Goal: Task Accomplishment & Management: Complete application form

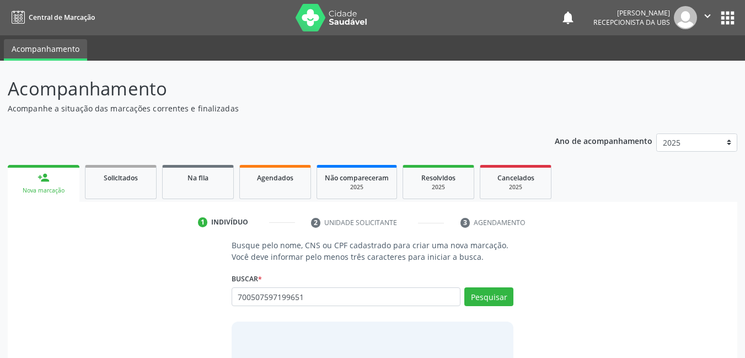
type input "700507597199651"
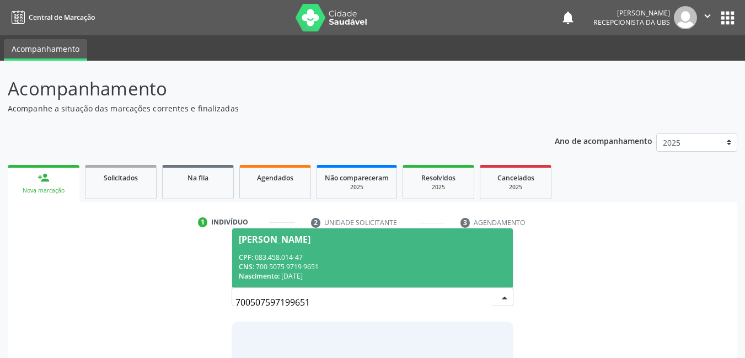
click at [319, 249] on span "[PERSON_NAME] CPF: 083.458.014-47 CNS: 700 5075 9719 9651 Nascimento: [DATE]" at bounding box center [372, 257] width 281 height 59
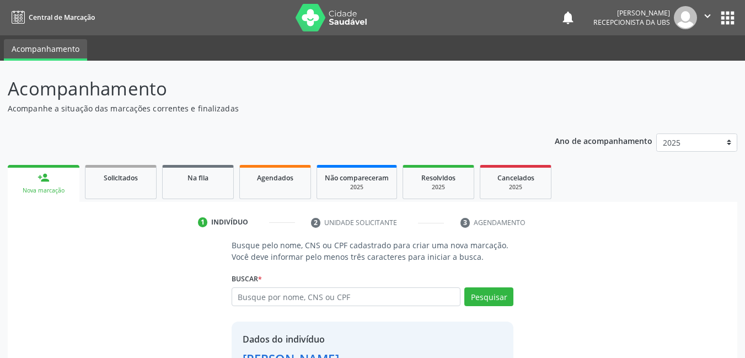
scroll to position [84, 0]
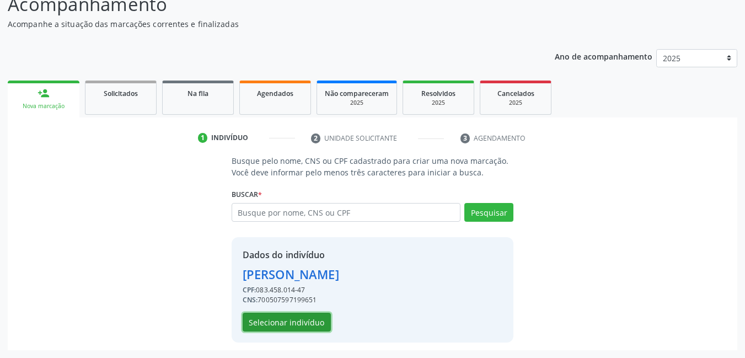
click at [315, 322] on button "Selecionar indivíduo" at bounding box center [287, 322] width 88 height 19
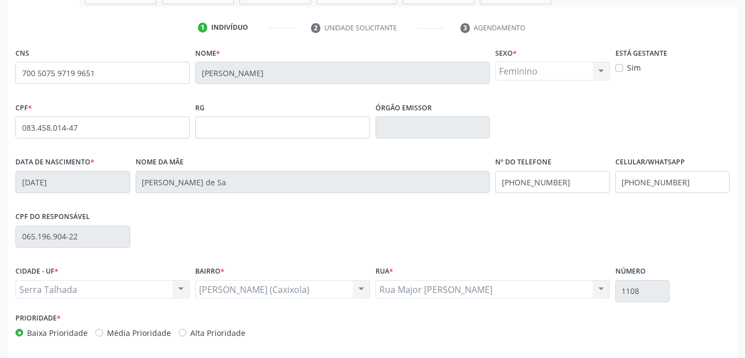
scroll to position [240, 0]
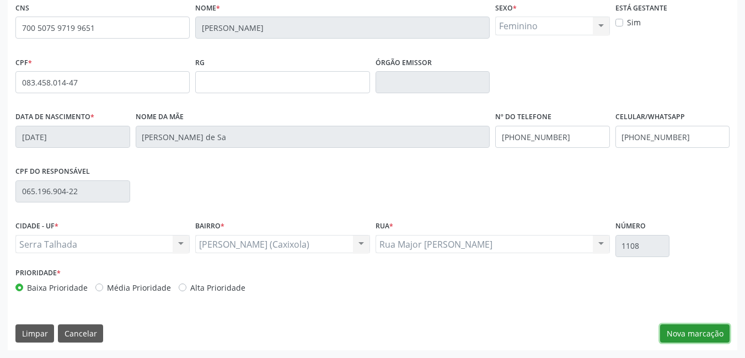
click at [700, 339] on button "Nova marcação" at bounding box center [694, 333] width 69 height 19
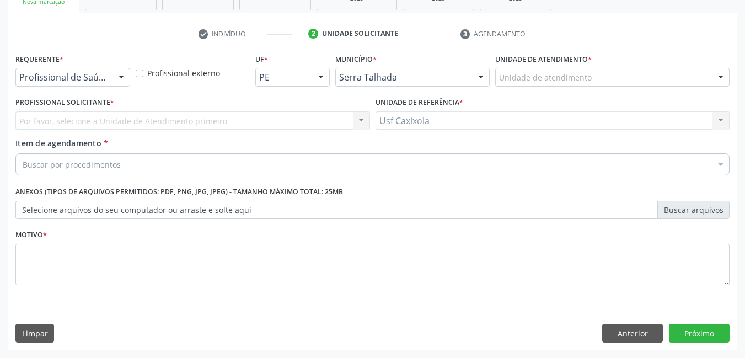
scroll to position [189, 0]
click at [118, 68] on div "Requerente * Profissional de Saúde Profissional de Saúde Paciente Nenhum result…" at bounding box center [72, 68] width 115 height 35
click at [121, 70] on div at bounding box center [121, 77] width 17 height 19
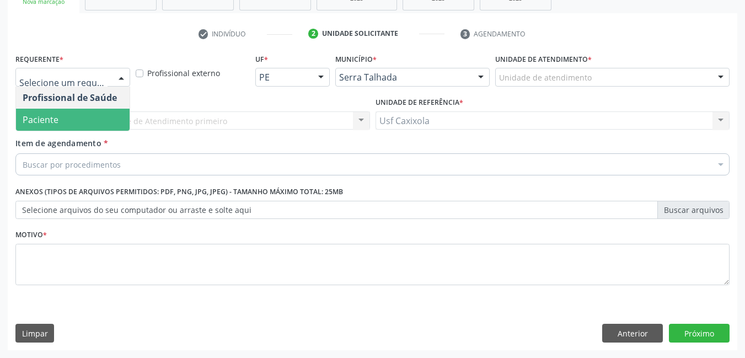
click at [100, 114] on span "Paciente" at bounding box center [73, 120] width 114 height 22
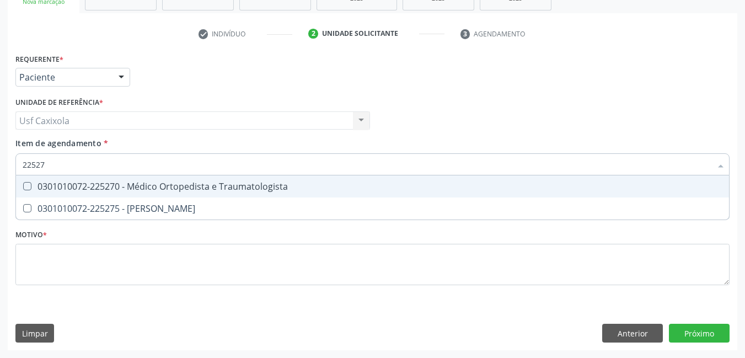
type input "225270"
click at [107, 179] on span "0301010072-225270 - Médico Ortopedista e Traumatologista" at bounding box center [372, 186] width 713 height 22
checkbox Traumatologista "true"
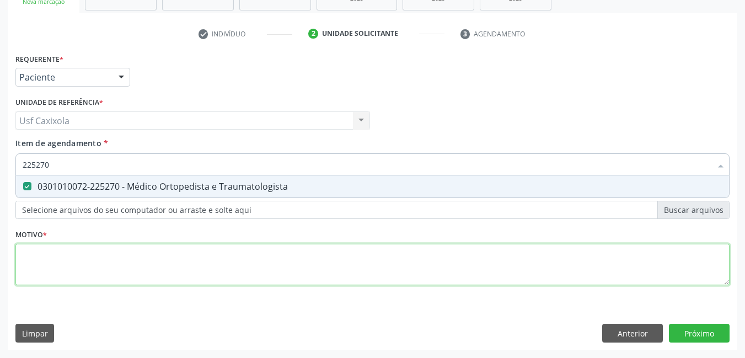
click at [126, 254] on div "Requerente * Paciente Profissional de Saúde Paciente Nenhum resultado encontrad…" at bounding box center [372, 176] width 714 height 250
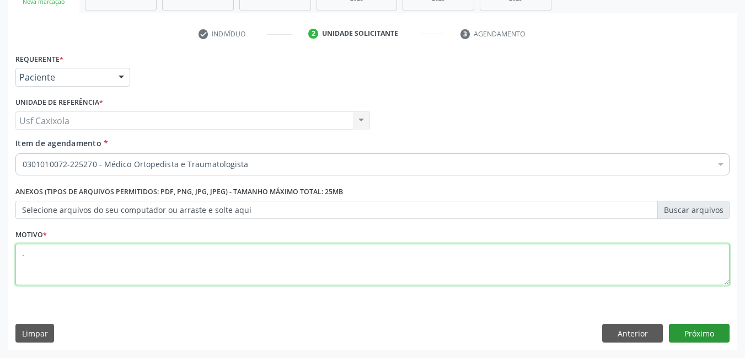
type textarea "."
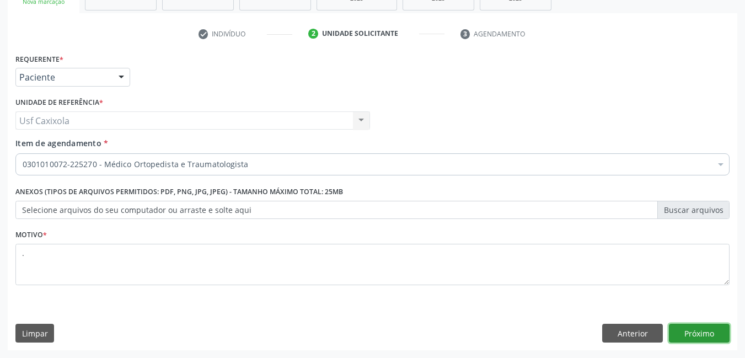
click at [692, 334] on button "Próximo" at bounding box center [699, 333] width 61 height 19
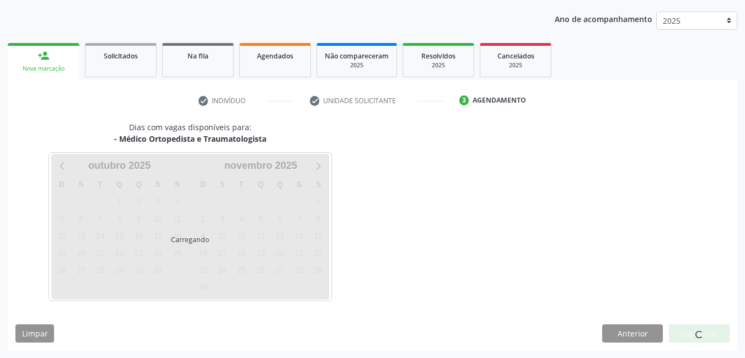
scroll to position [122, 0]
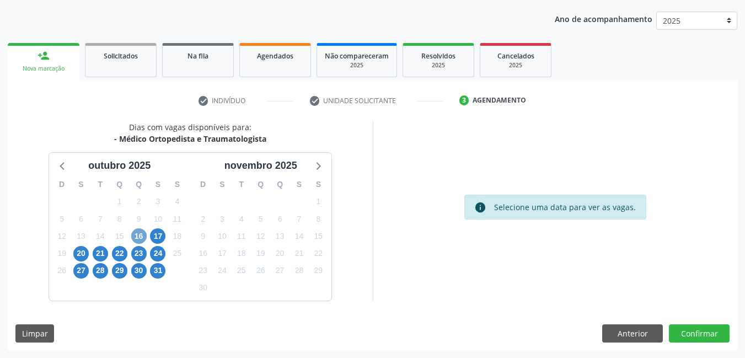
click at [139, 237] on span "16" at bounding box center [138, 235] width 15 height 15
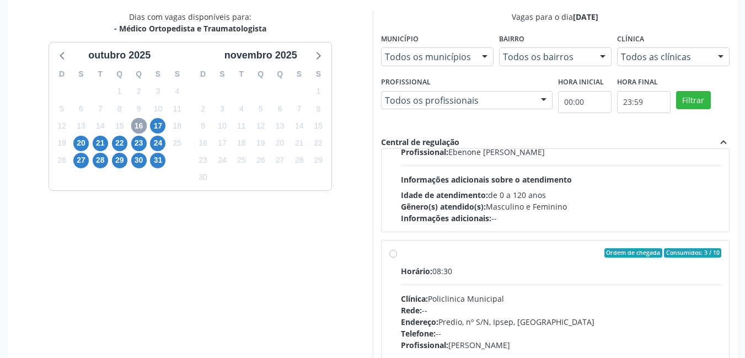
scroll to position [165, 0]
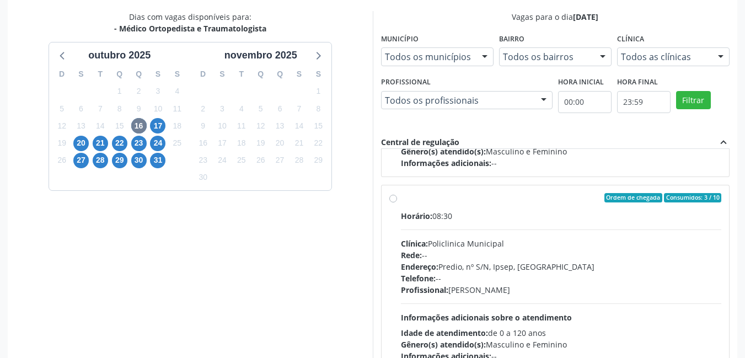
click at [401, 199] on label "Ordem de chegada Consumidos: 3 / 10 Horário: 08:30 Clínica: Policlinica Municip…" at bounding box center [561, 277] width 321 height 169
click at [393, 199] on input "Ordem de chegada Consumidos: 3 / 10 Horário: 08:30 Clínica: Policlinica Municip…" at bounding box center [393, 198] width 8 height 10
radio input "true"
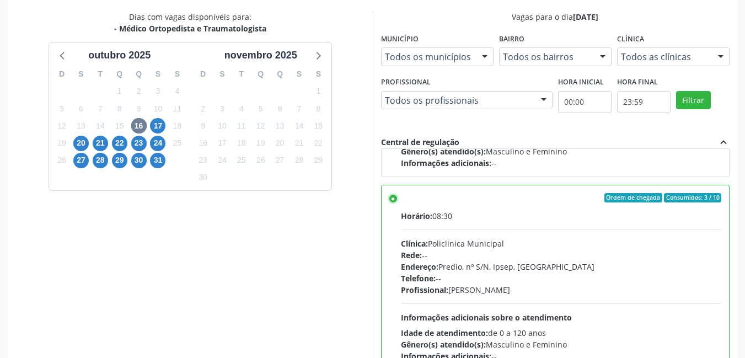
scroll to position [301, 0]
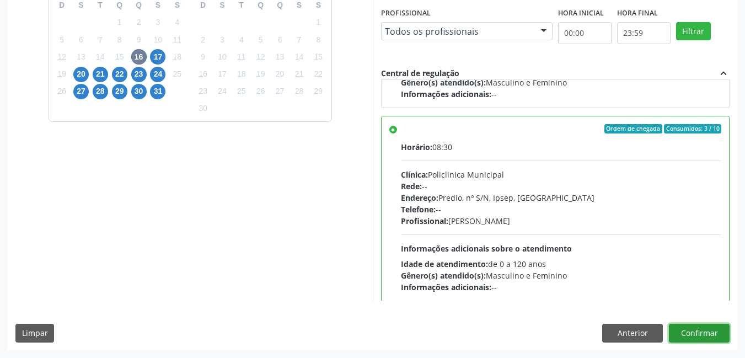
click at [703, 331] on button "Confirmar" at bounding box center [699, 333] width 61 height 19
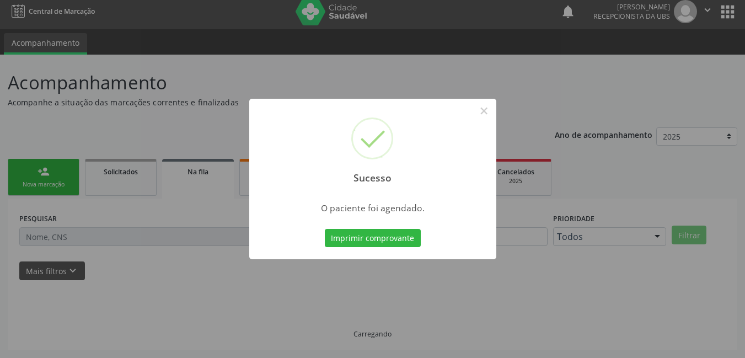
scroll to position [0, 0]
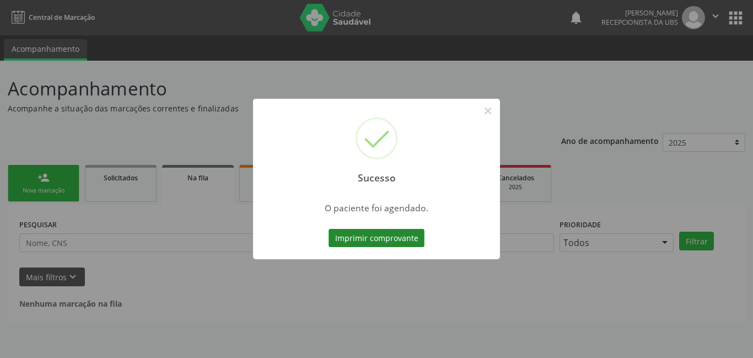
click at [378, 241] on button "Imprimir comprovante" at bounding box center [377, 238] width 96 height 19
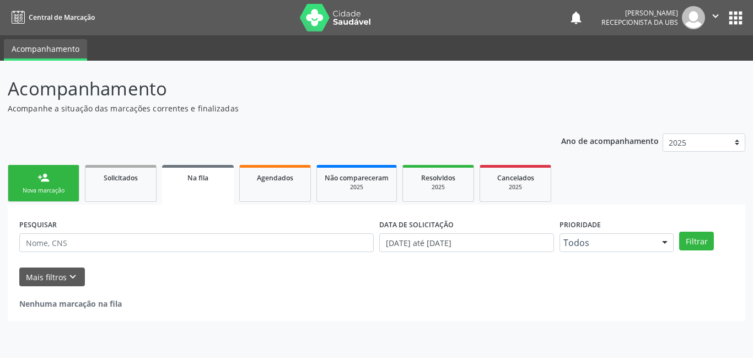
click at [58, 174] on link "person_add Nova marcação" at bounding box center [44, 183] width 72 height 37
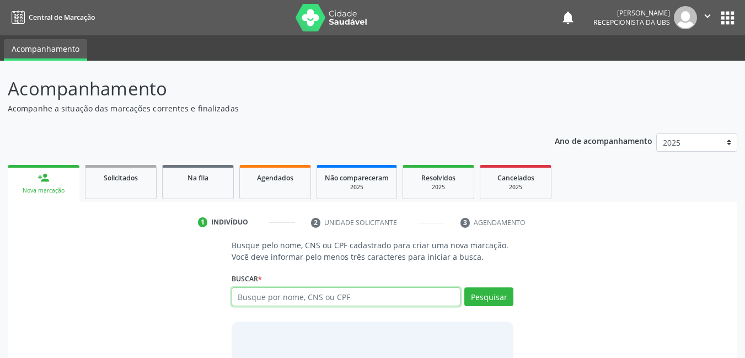
click at [328, 303] on input "text" at bounding box center [346, 296] width 229 height 19
type input "103562923401"
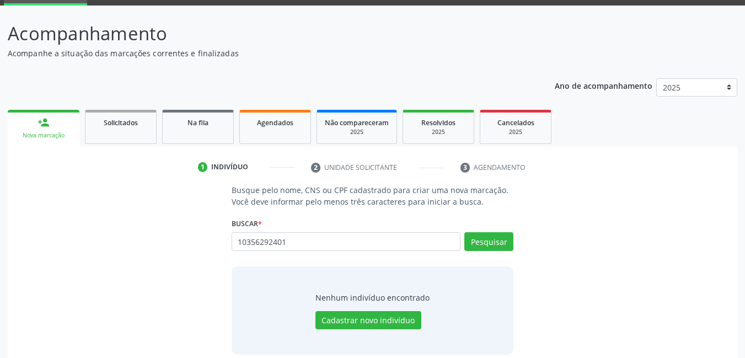
type input "10356292401"
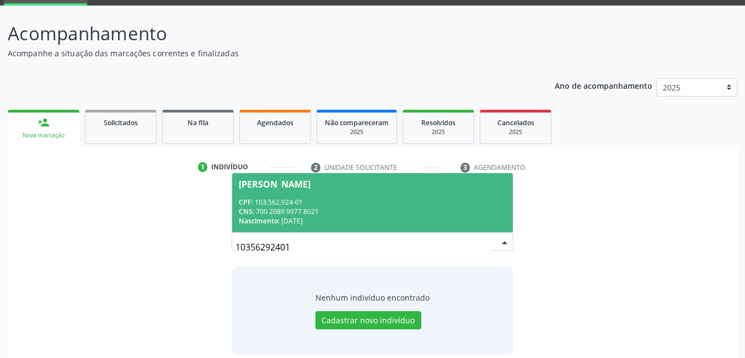
click at [329, 208] on div "CNS: 700 2089 9977 8021" at bounding box center [373, 211] width 268 height 9
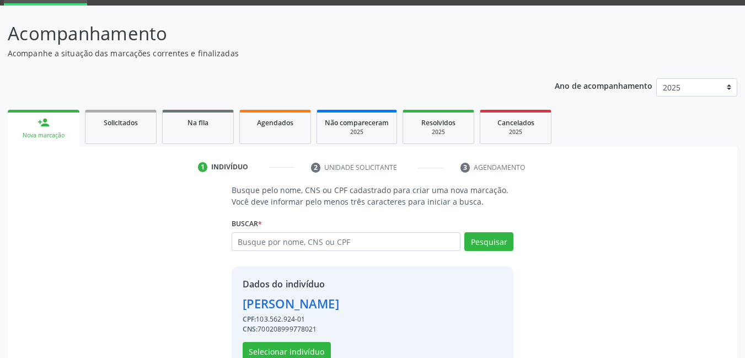
scroll to position [84, 0]
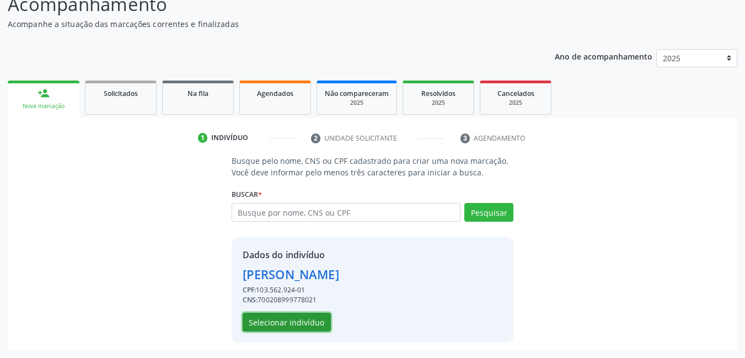
click at [297, 324] on button "Selecionar indivíduo" at bounding box center [287, 322] width 88 height 19
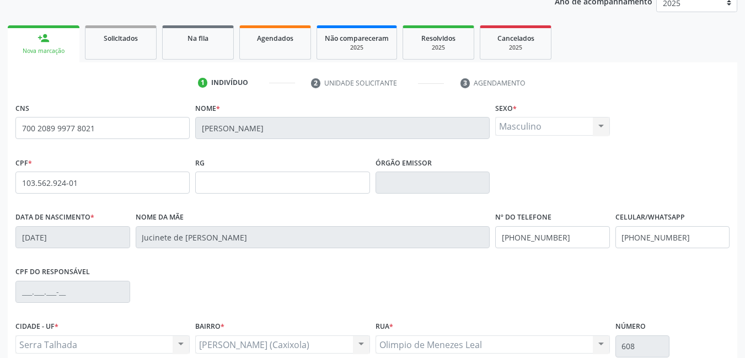
scroll to position [240, 0]
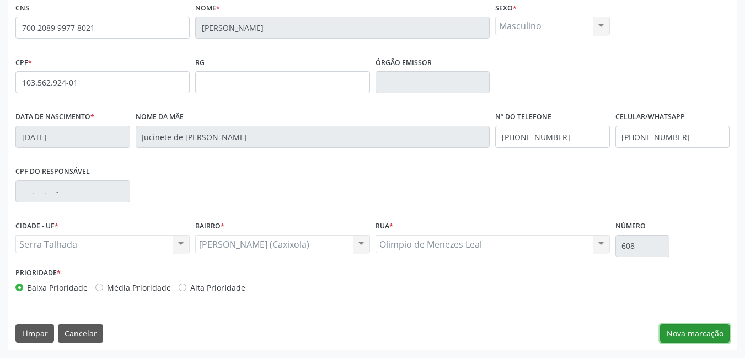
click at [698, 334] on button "Nova marcação" at bounding box center [694, 333] width 69 height 19
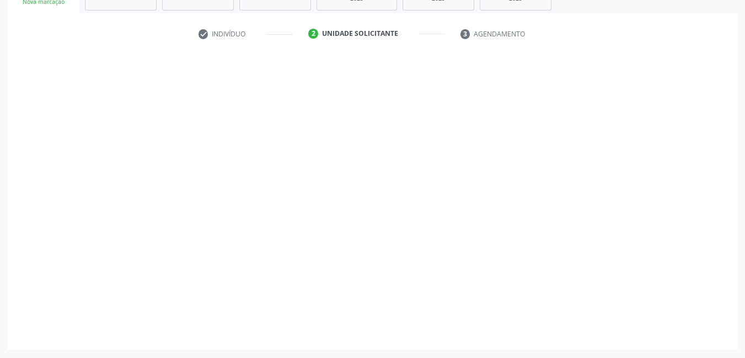
scroll to position [189, 0]
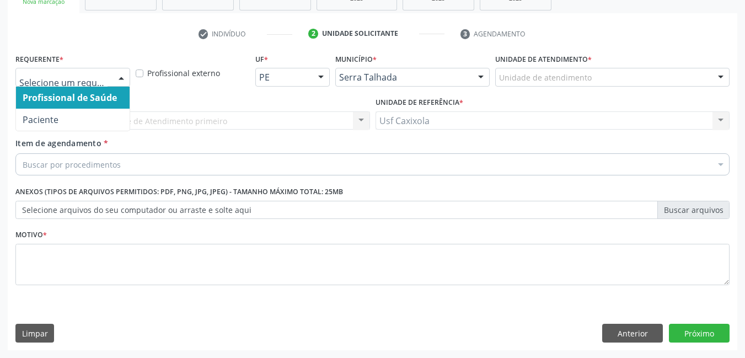
click at [128, 77] on div at bounding box center [121, 77] width 17 height 19
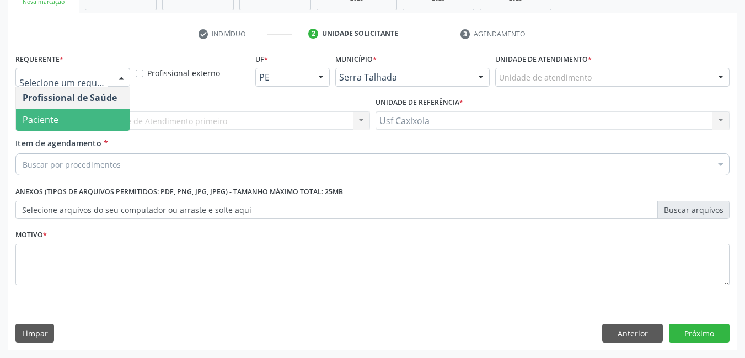
click at [104, 127] on span "Paciente" at bounding box center [73, 120] width 114 height 22
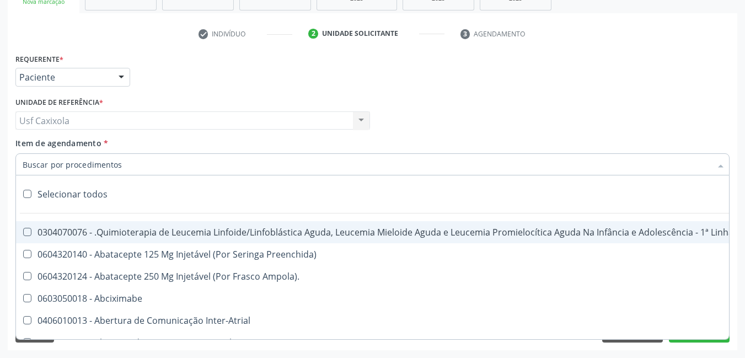
click at [130, 168] on div at bounding box center [372, 164] width 714 height 22
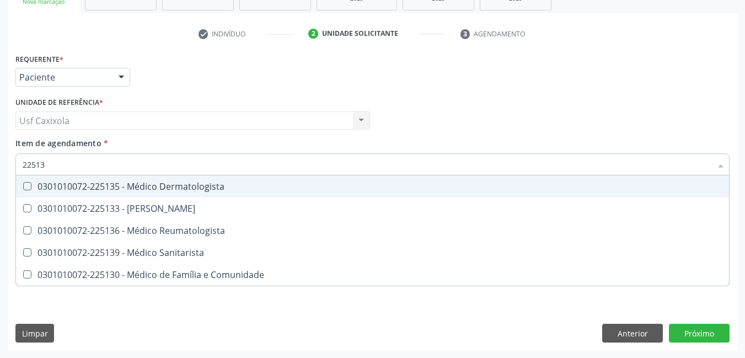
type input "225135"
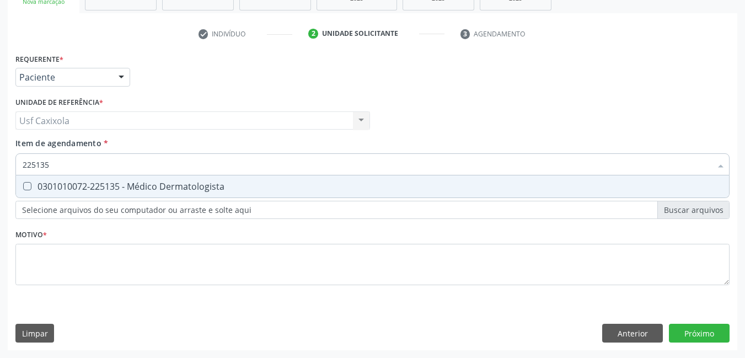
click at [106, 181] on span "0301010072-225135 - Médico Dermatologista" at bounding box center [372, 186] width 713 height 22
checkbox Dermatologista "true"
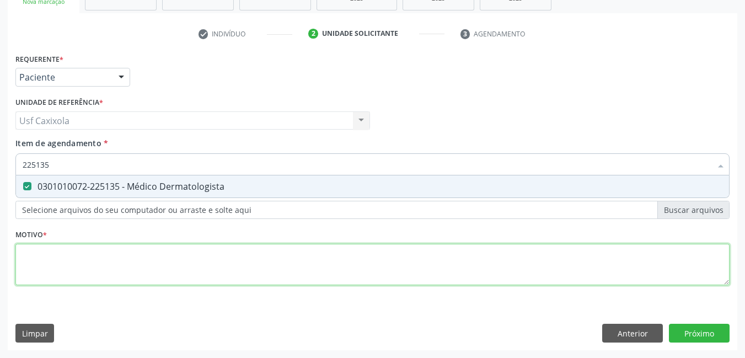
click at [113, 249] on div "Requerente * Paciente Profissional de Saúde Paciente Nenhum resultado encontrad…" at bounding box center [372, 176] width 714 height 250
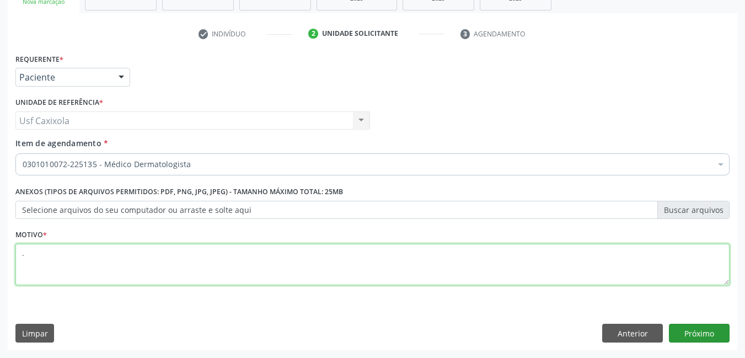
type textarea "."
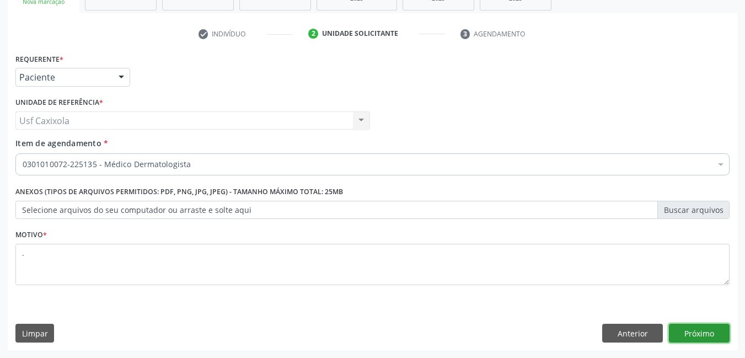
click at [689, 331] on button "Próximo" at bounding box center [699, 333] width 61 height 19
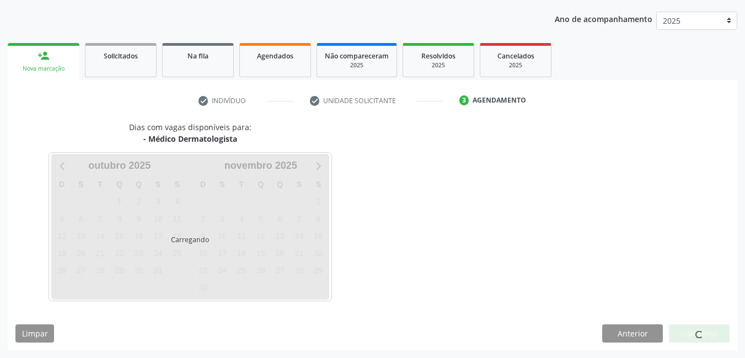
scroll to position [154, 0]
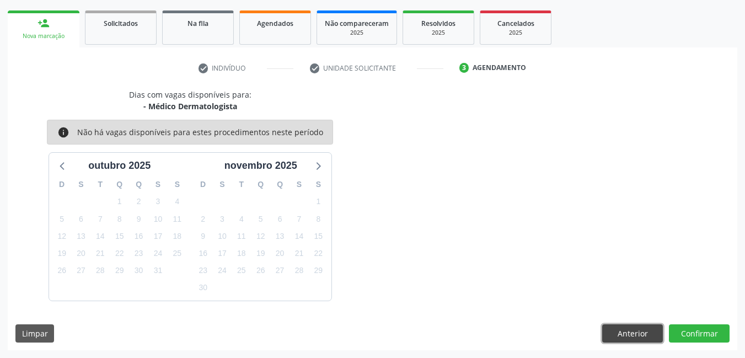
click at [614, 334] on button "Anterior" at bounding box center [632, 333] width 61 height 19
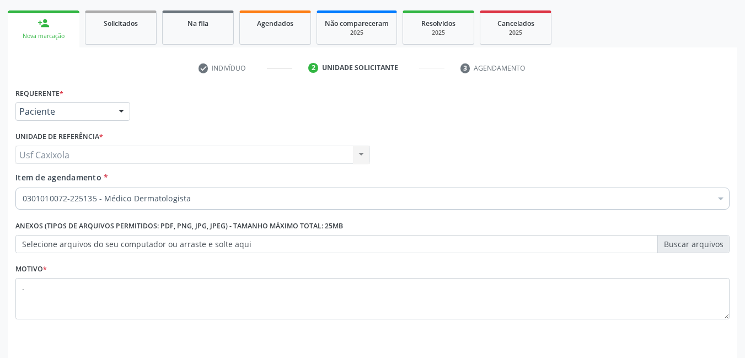
drag, startPoint x: 271, startPoint y: 187, endPoint x: 266, endPoint y: 191, distance: 6.2
click at [267, 190] on div "Item de agendamento * 0301010072-225135 - Médico Dermatologista Desfazer seleçã…" at bounding box center [372, 188] width 714 height 35
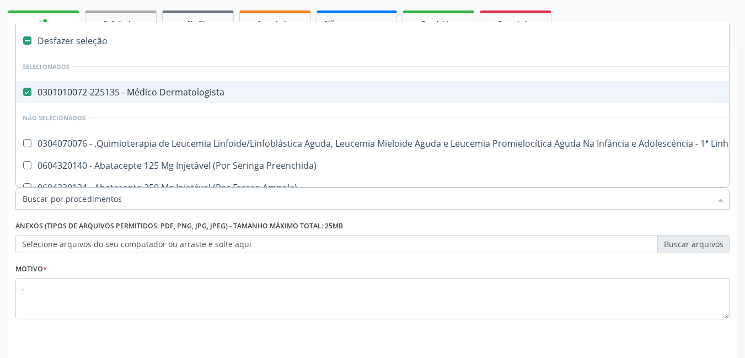
drag, startPoint x: 73, startPoint y: 94, endPoint x: 75, endPoint y: 100, distance: 5.9
click at [73, 95] on div "0301010072-225135 - Médico Dermatologista" at bounding box center [452, 92] width 859 height 9
checkbox Dermatologista "false"
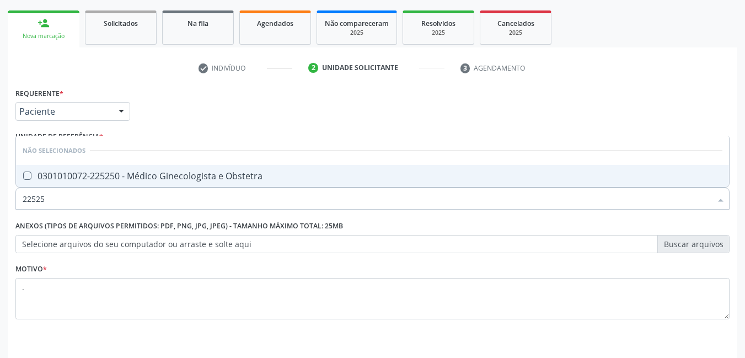
type input "225250"
click at [117, 169] on span "0301010072-225250 - Médico Ginecologista e Obstetra" at bounding box center [372, 176] width 713 height 22
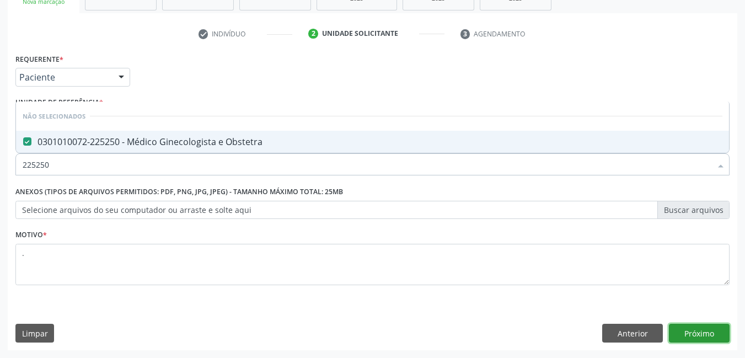
click at [678, 333] on button "Próximo" at bounding box center [699, 333] width 61 height 19
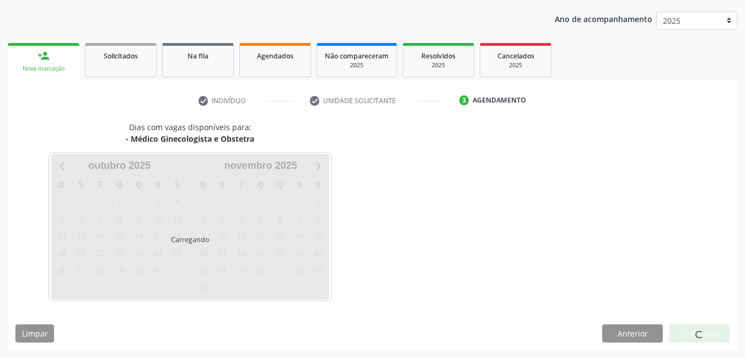
scroll to position [154, 0]
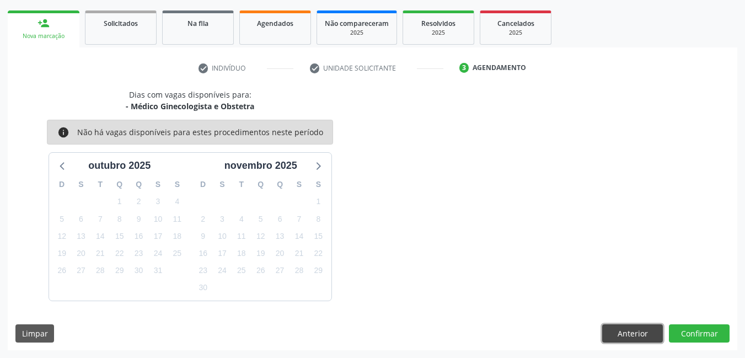
click at [624, 334] on button "Anterior" at bounding box center [632, 333] width 61 height 19
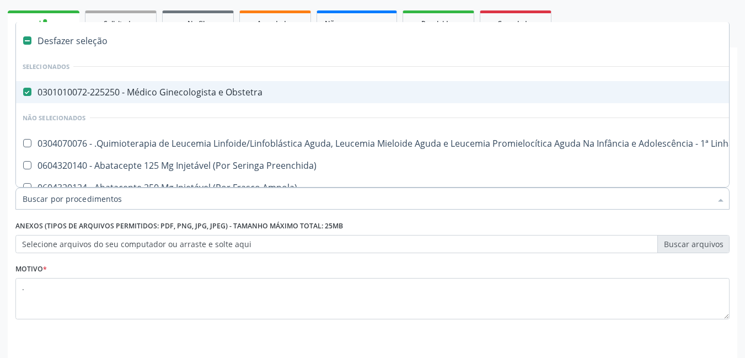
drag, startPoint x: 228, startPoint y: 197, endPoint x: 198, endPoint y: 199, distance: 30.4
click at [71, 92] on div "0301010072-225250 - Médico Ginecologista e Obstetra" at bounding box center [452, 92] width 859 height 9
checkbox Obstetra "false"
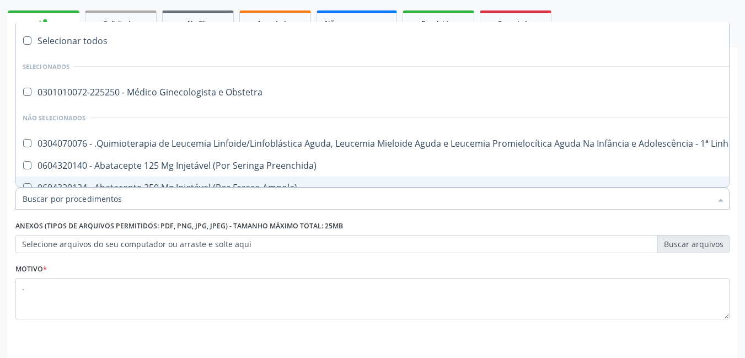
click at [101, 200] on input "Item de agendamento *" at bounding box center [367, 198] width 689 height 22
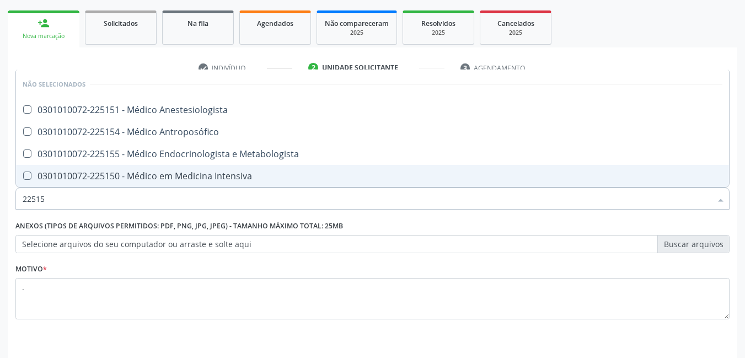
type input "225155"
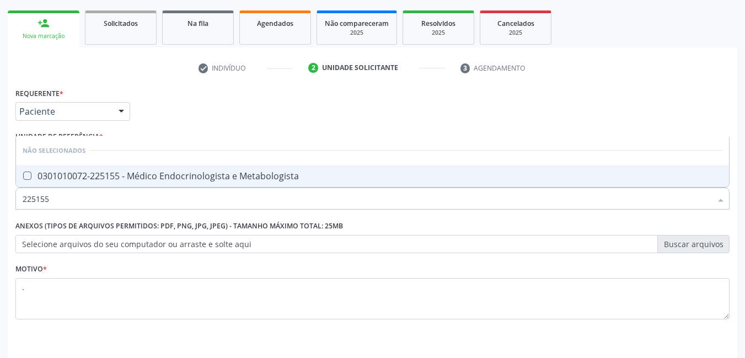
click at [118, 178] on div "0301010072-225155 - Médico Endocrinologista e Metabologista" at bounding box center [373, 175] width 700 height 9
checkbox Metabologista "true"
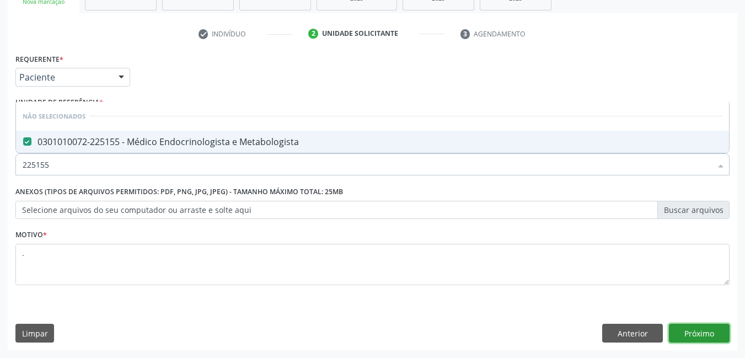
click at [701, 330] on button "Próximo" at bounding box center [699, 333] width 61 height 19
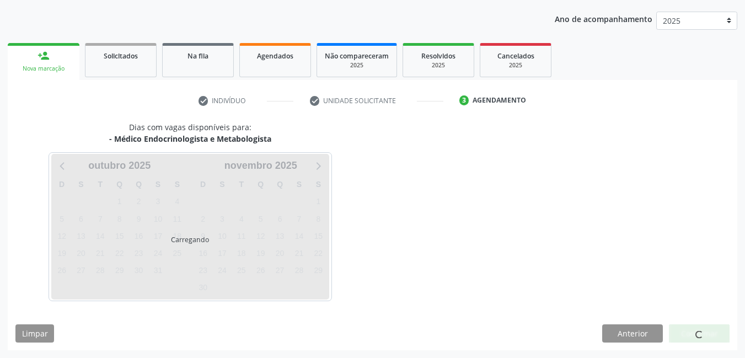
scroll to position [122, 0]
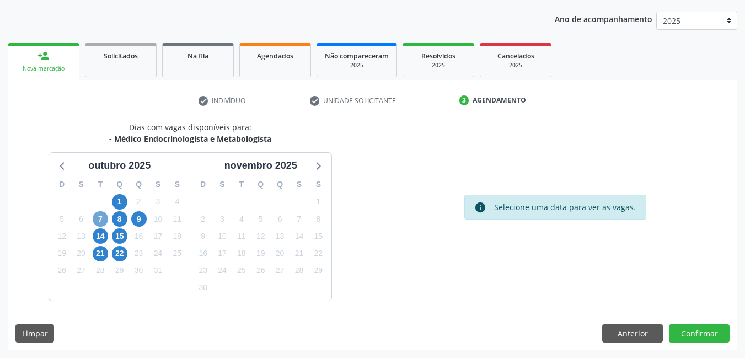
click at [100, 222] on span "7" at bounding box center [100, 218] width 15 height 15
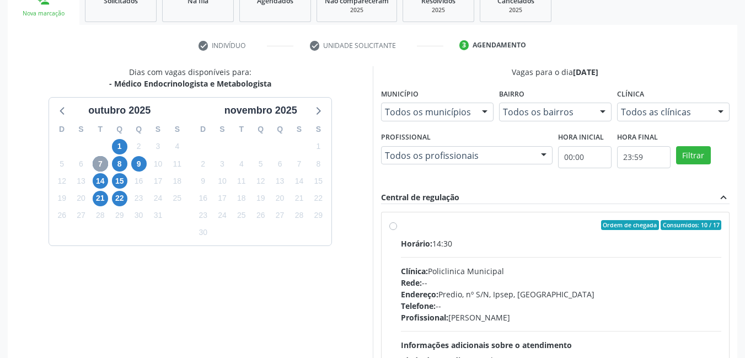
scroll to position [232, 0]
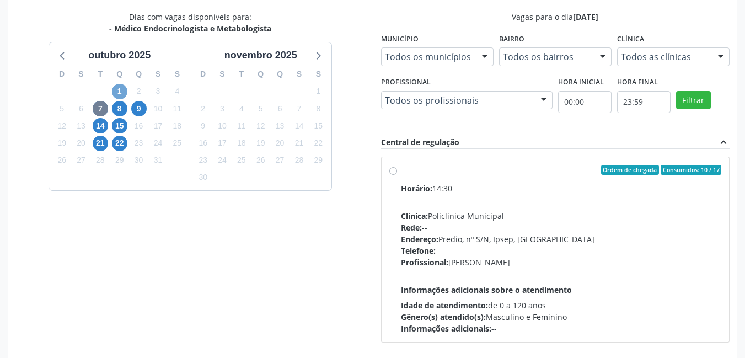
click at [124, 94] on span "1" at bounding box center [119, 91] width 15 height 15
click at [101, 111] on span "7" at bounding box center [100, 108] width 15 height 15
click at [401, 171] on label "Ordem de chegada Consumidos: 10 / 17 Horário: 14:30 Clínica: Policlinica Munici…" at bounding box center [561, 249] width 321 height 169
click at [394, 171] on input "Ordem de chegada Consumidos: 10 / 17 Horário: 14:30 Clínica: Policlinica Munici…" at bounding box center [393, 170] width 8 height 10
radio input "true"
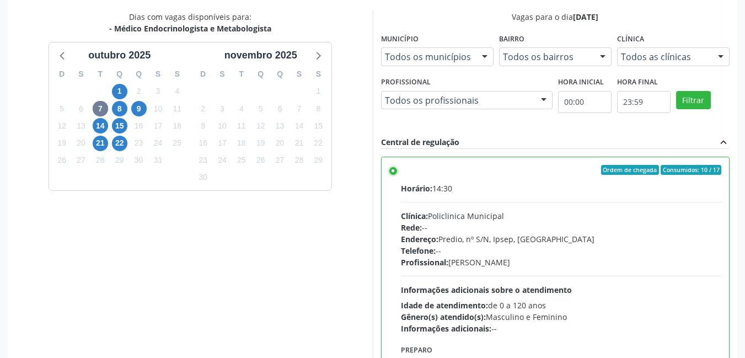
scroll to position [301, 0]
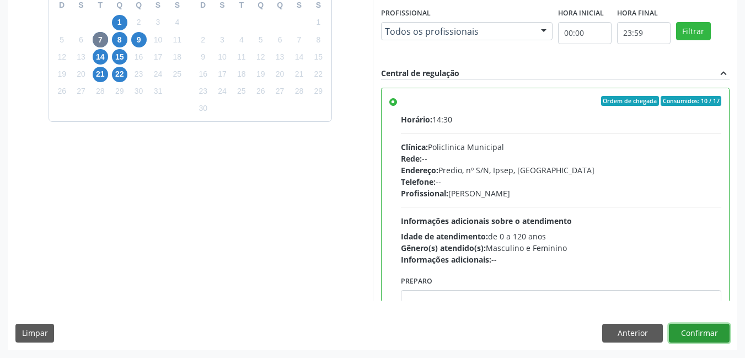
click at [699, 335] on button "Confirmar" at bounding box center [699, 333] width 61 height 19
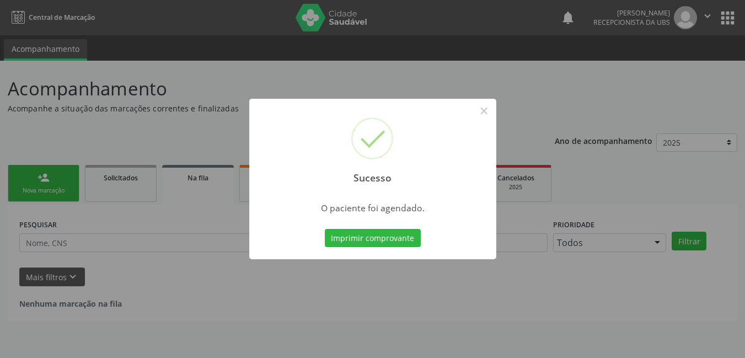
scroll to position [0, 0]
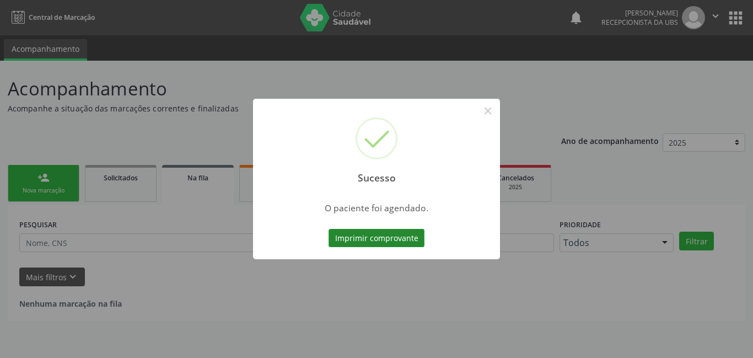
click at [376, 244] on button "Imprimir comprovante" at bounding box center [377, 238] width 96 height 19
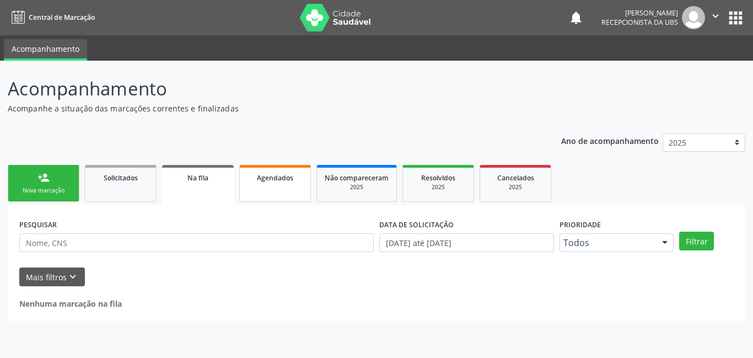
click at [266, 176] on span "Agendados" at bounding box center [275, 177] width 36 height 9
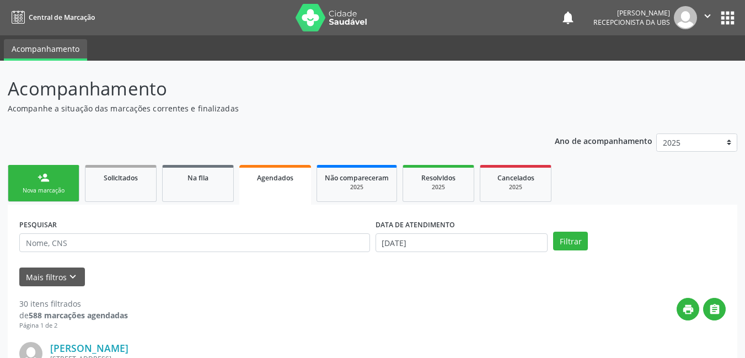
scroll to position [55, 0]
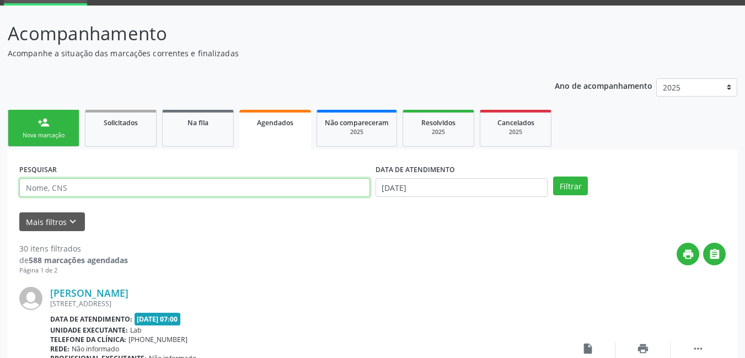
click at [275, 189] on input "text" at bounding box center [194, 187] width 351 height 19
type input "[PERSON_NAME]"
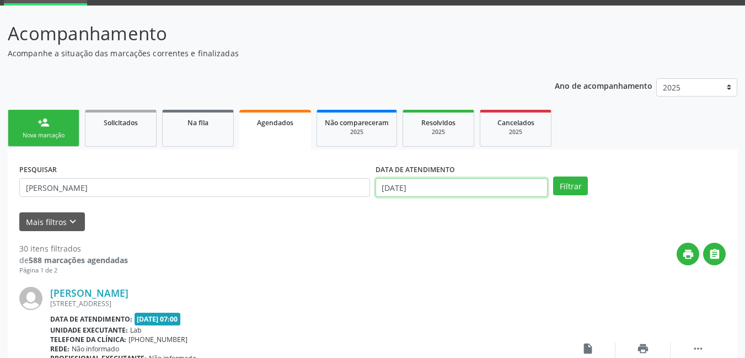
click at [435, 189] on input "[DATE]" at bounding box center [462, 187] width 173 height 19
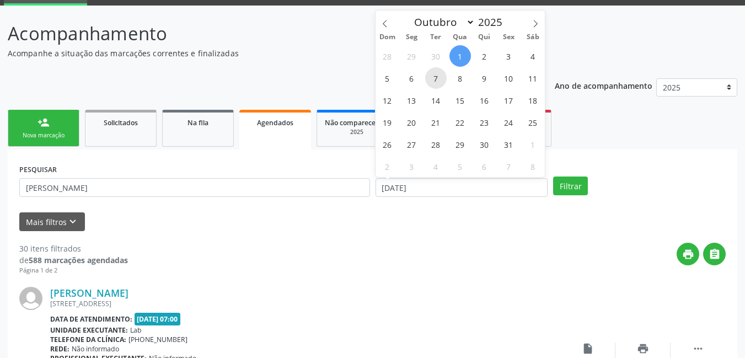
click at [435, 81] on span "7" at bounding box center [436, 78] width 22 height 22
type input "[DATE]"
click at [434, 76] on span "7" at bounding box center [436, 78] width 22 height 22
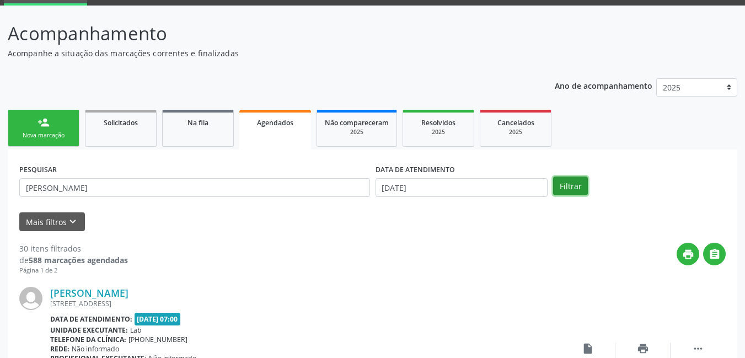
click at [559, 185] on button "Filtrar" at bounding box center [570, 185] width 35 height 19
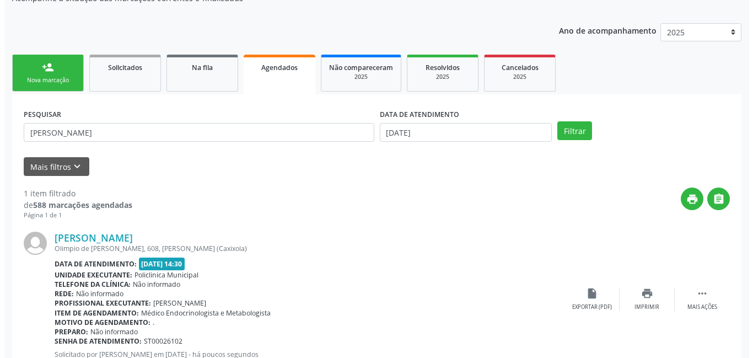
scroll to position [150, 0]
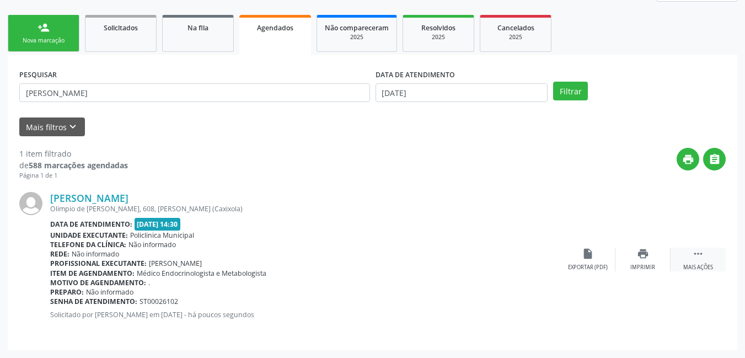
click at [694, 259] on icon "" at bounding box center [698, 254] width 12 height 12
click at [583, 256] on icon "cancel" at bounding box center [588, 254] width 12 height 12
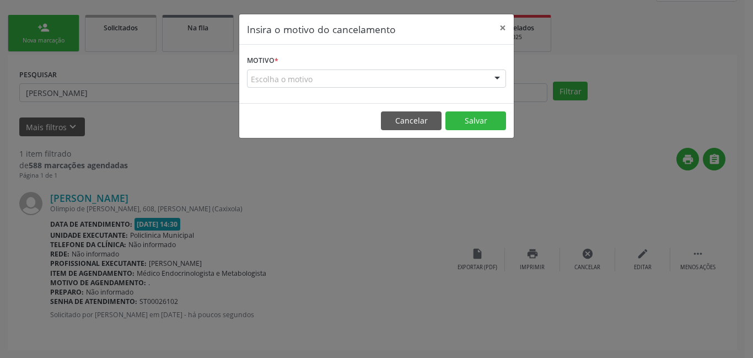
click at [328, 79] on div "Escolha o motivo" at bounding box center [376, 78] width 259 height 19
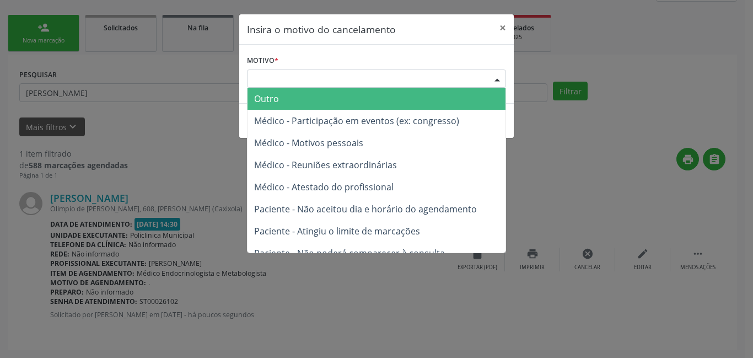
click at [325, 103] on span "Outro" at bounding box center [377, 99] width 258 height 22
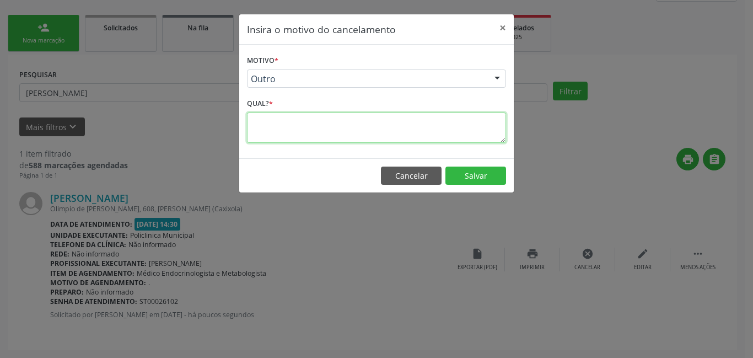
click at [353, 127] on textarea at bounding box center [376, 127] width 259 height 30
type textarea "c"
type textarea "paciente errado"
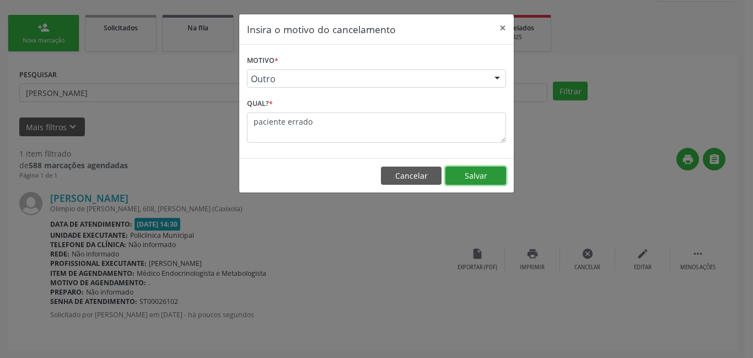
click at [475, 179] on button "Salvar" at bounding box center [476, 176] width 61 height 19
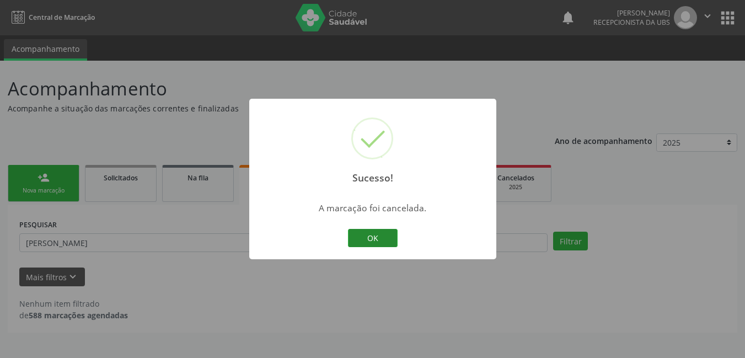
scroll to position [0, 0]
click at [381, 240] on button "OK" at bounding box center [377, 238] width 50 height 19
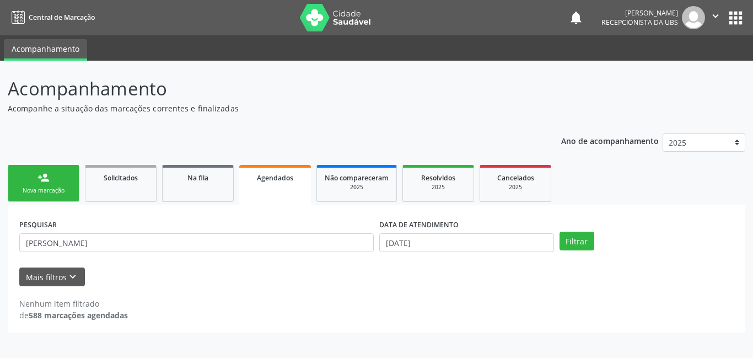
click at [47, 198] on link "person_add Nova marcação" at bounding box center [44, 183] width 72 height 37
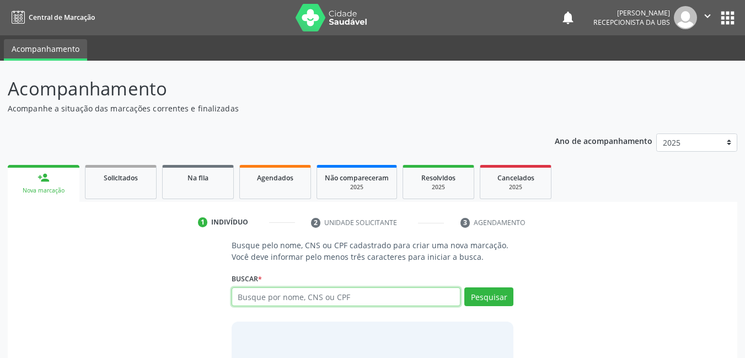
click at [290, 301] on input "text" at bounding box center [346, 296] width 229 height 19
type input "7076201251919592"
type input "707601251919592"
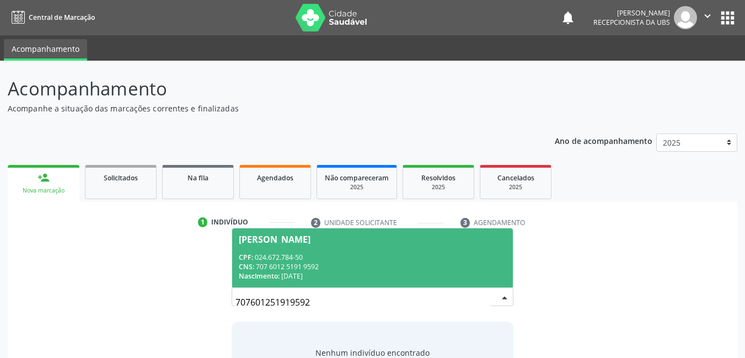
click at [310, 251] on span "[PERSON_NAME] CPF: 024.672.784-50 CNS: 707 6012 5191 9592 Nascimento: [DATE]" at bounding box center [372, 257] width 281 height 59
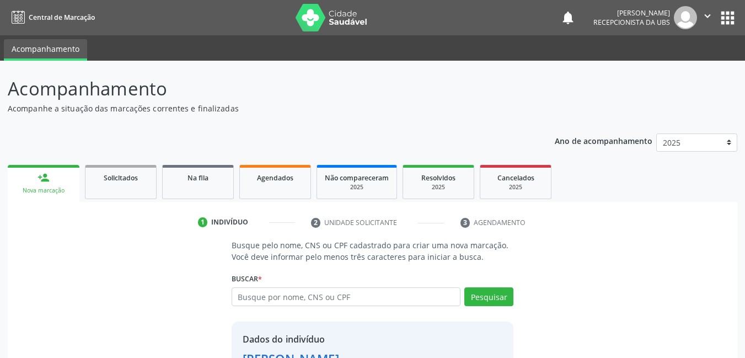
scroll to position [84, 0]
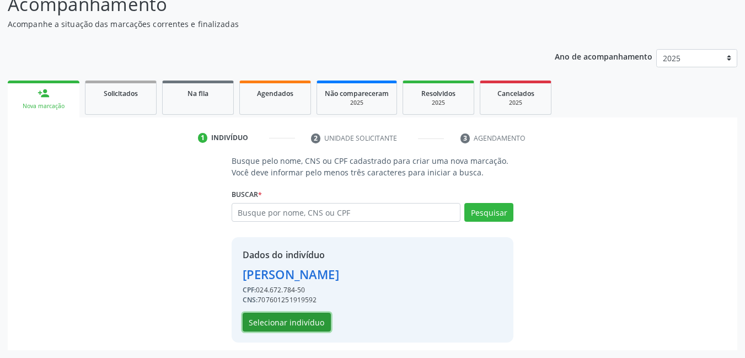
click at [308, 318] on button "Selecionar indivíduo" at bounding box center [287, 322] width 88 height 19
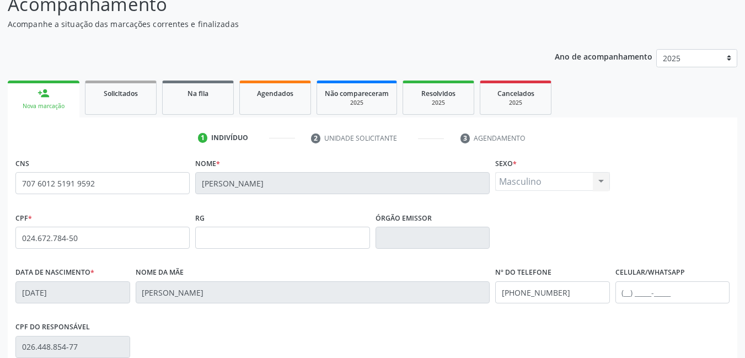
scroll to position [240, 0]
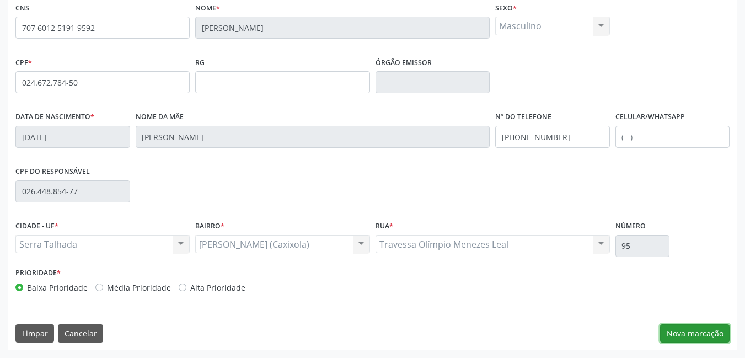
click at [691, 331] on button "Nova marcação" at bounding box center [694, 333] width 69 height 19
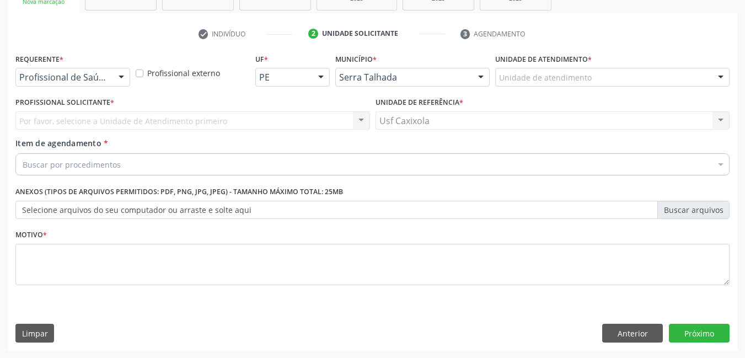
click at [113, 79] on div "Profissional de Saúde Profissional de Saúde Paciente Nenhum resultado encontrad…" at bounding box center [72, 77] width 115 height 19
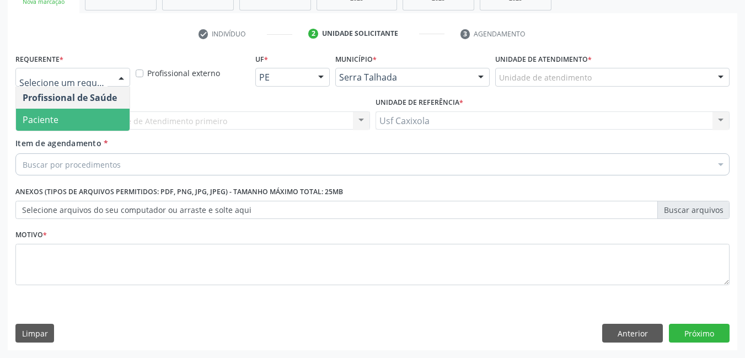
click at [112, 127] on span "Paciente" at bounding box center [73, 120] width 114 height 22
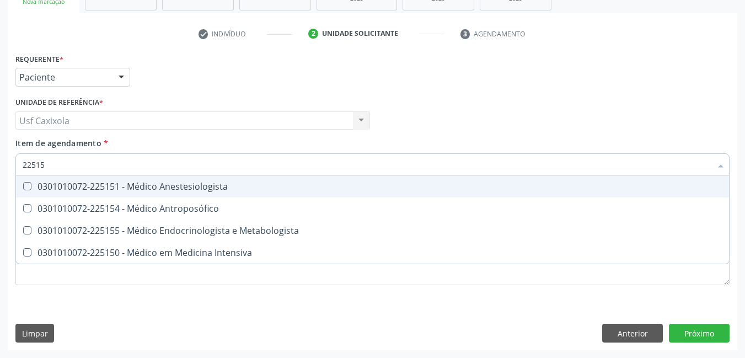
type input "225155"
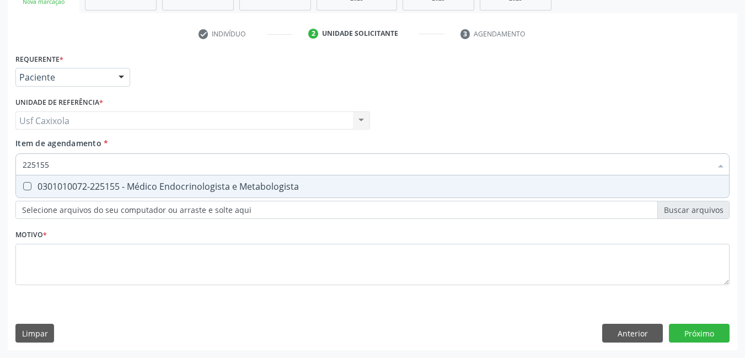
click at [103, 177] on span "0301010072-225155 - Médico Endocrinologista e Metabologista" at bounding box center [372, 186] width 713 height 22
checkbox Metabologista "true"
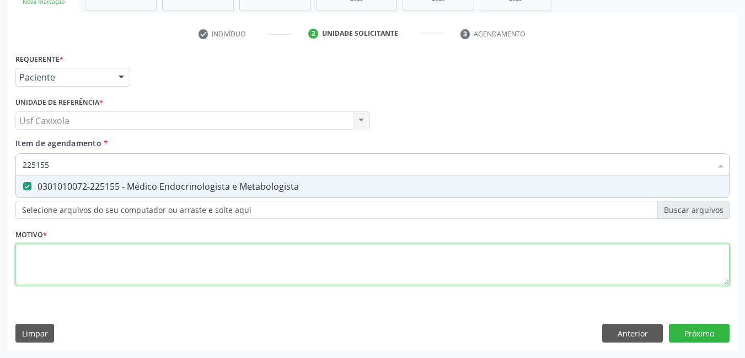
click at [92, 271] on div "Requerente * Paciente Profissional de Saúde Paciente Nenhum resultado encontrad…" at bounding box center [372, 176] width 714 height 250
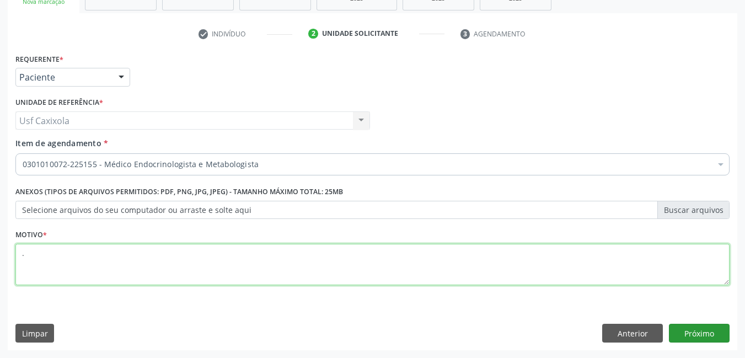
type textarea "."
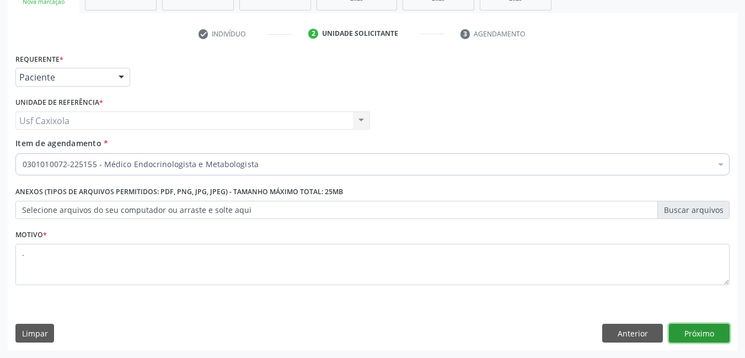
click at [711, 331] on button "Próximo" at bounding box center [699, 333] width 61 height 19
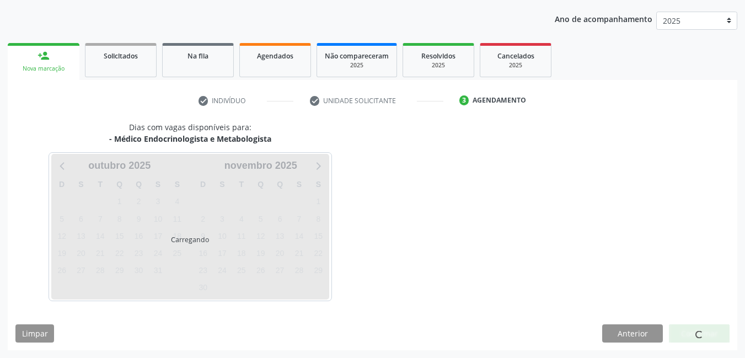
scroll to position [122, 0]
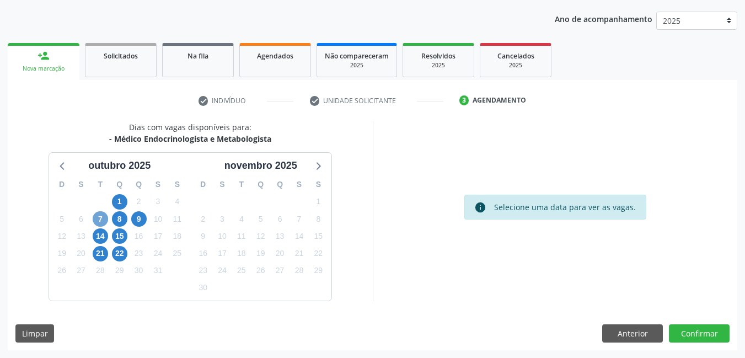
click at [104, 216] on span "7" at bounding box center [100, 218] width 15 height 15
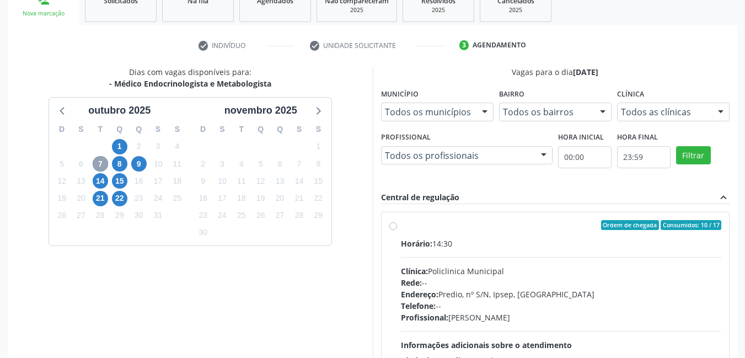
scroll to position [232, 0]
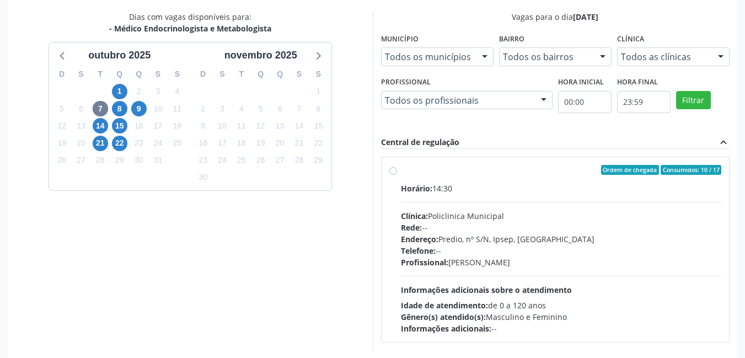
click at [388, 174] on div "Ordem de chegada Consumidos: 10 / 17 Horário: 14:30 Clínica: Policlinica Munici…" at bounding box center [556, 249] width 348 height 185
radio input "true"
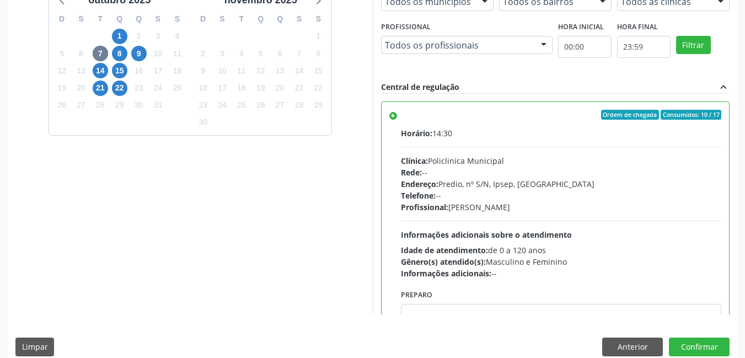
scroll to position [301, 0]
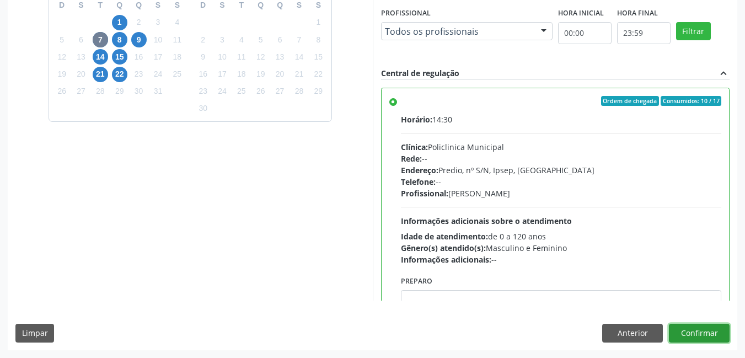
click at [691, 331] on button "Confirmar" at bounding box center [699, 333] width 61 height 19
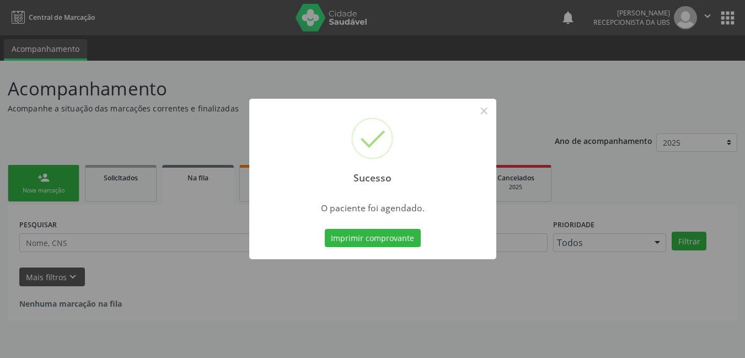
scroll to position [0, 0]
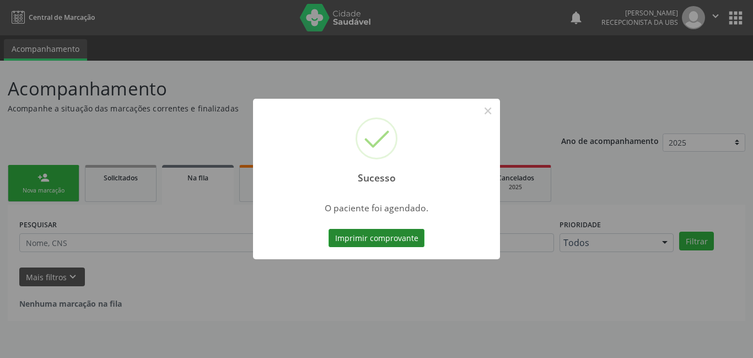
click at [388, 238] on button "Imprimir comprovante" at bounding box center [377, 238] width 96 height 19
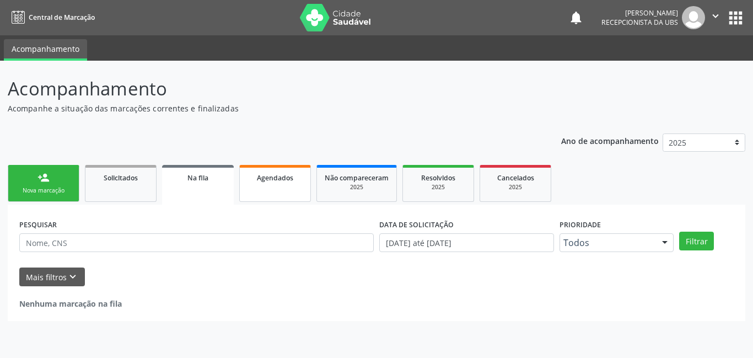
click at [260, 176] on span "Agendados" at bounding box center [275, 177] width 36 height 9
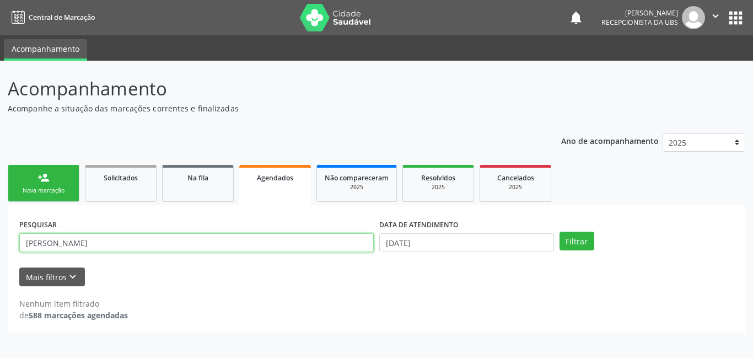
drag, startPoint x: 254, startPoint y: 246, endPoint x: 6, endPoint y: 260, distance: 248.6
click at [7, 259] on div "Acompanhamento Acompanhe a situação das marcações correntes e finalizadas Relat…" at bounding box center [376, 209] width 753 height 297
type input "[PERSON_NAME]"
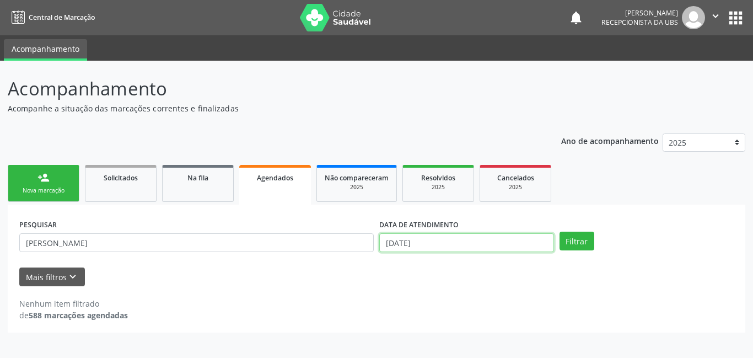
click at [435, 244] on input "[DATE]" at bounding box center [466, 242] width 175 height 19
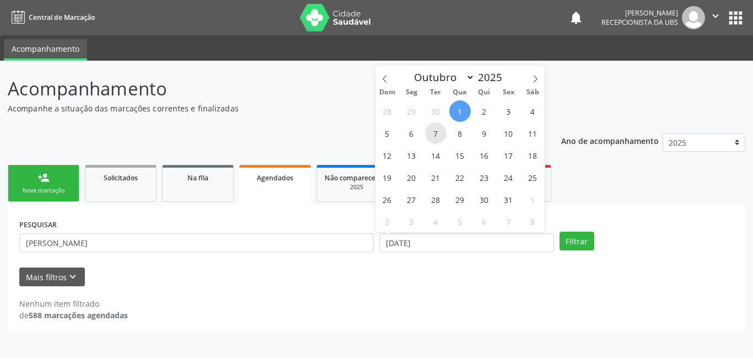
click at [436, 135] on span "7" at bounding box center [436, 133] width 22 height 22
type input "[DATE]"
click at [438, 137] on span "7" at bounding box center [436, 133] width 22 height 22
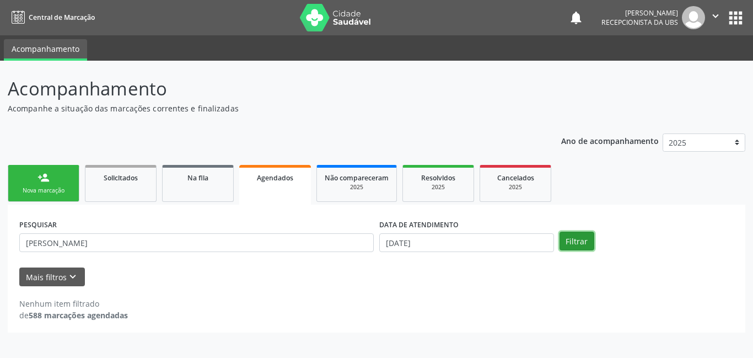
click at [571, 238] on button "Filtrar" at bounding box center [577, 241] width 35 height 19
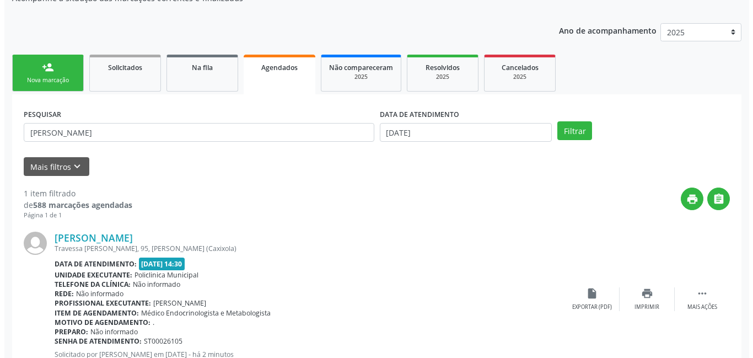
scroll to position [150, 0]
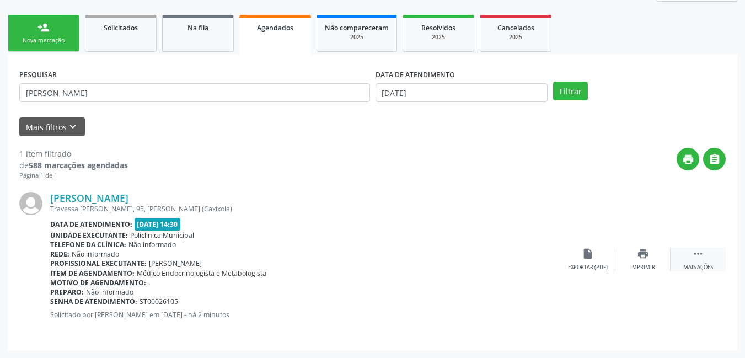
click at [701, 256] on icon "" at bounding box center [698, 254] width 12 height 12
click at [590, 255] on icon "cancel" at bounding box center [588, 254] width 12 height 12
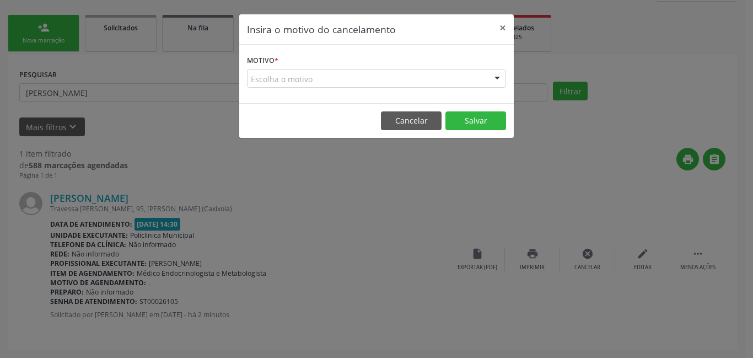
click at [400, 76] on div "Escolha o motivo" at bounding box center [376, 78] width 259 height 19
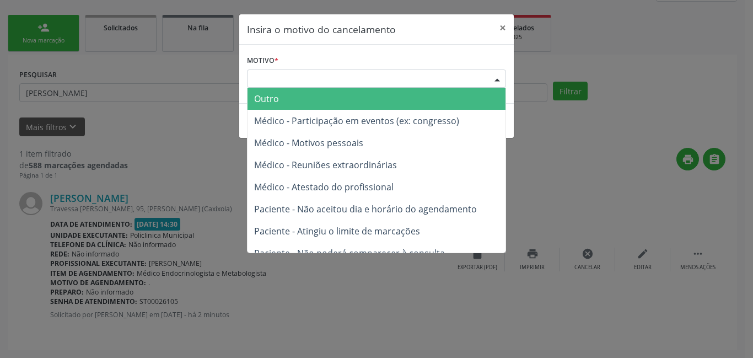
click at [359, 97] on span "Outro" at bounding box center [377, 99] width 258 height 22
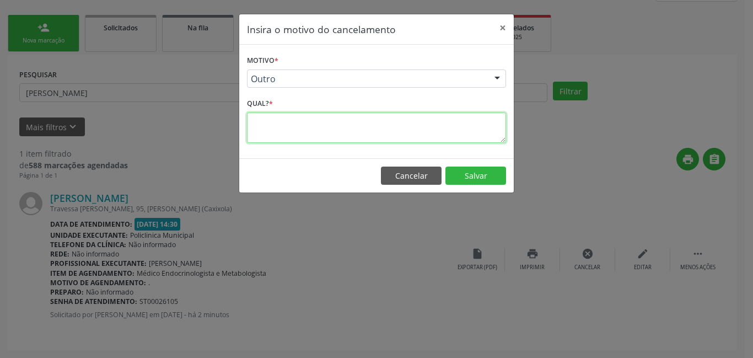
click at [368, 137] on textarea at bounding box center [376, 127] width 259 height 30
type textarea "errado"
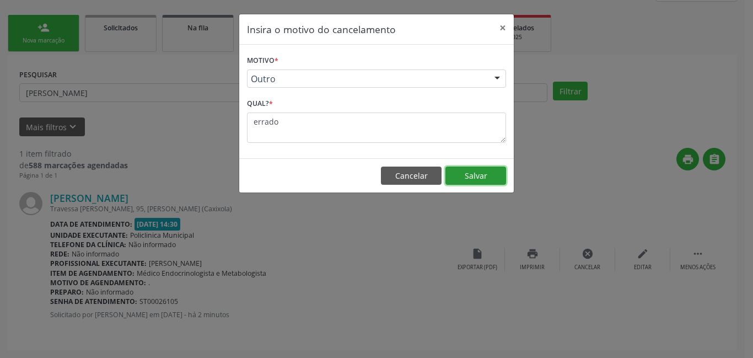
click at [476, 173] on button "Salvar" at bounding box center [476, 176] width 61 height 19
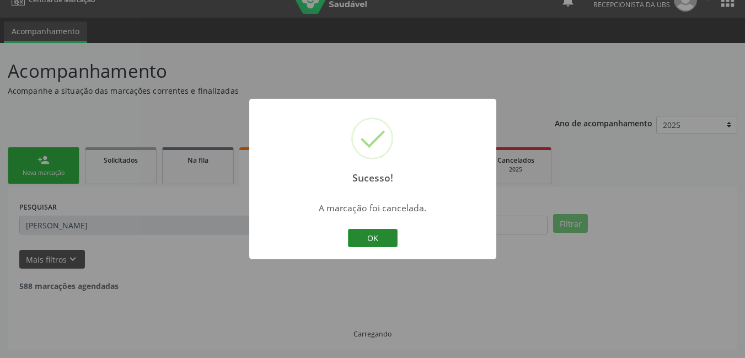
scroll to position [0, 0]
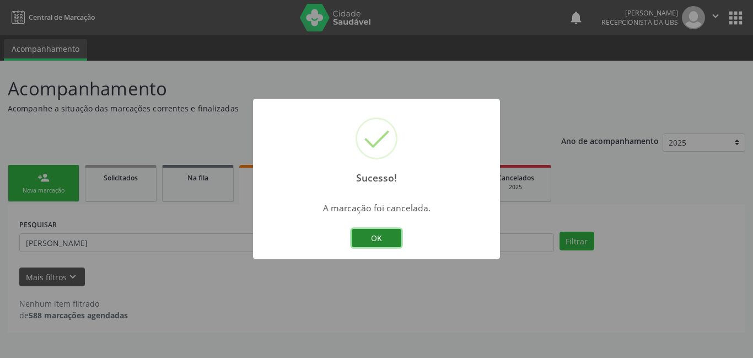
click at [380, 239] on button "OK" at bounding box center [377, 238] width 50 height 19
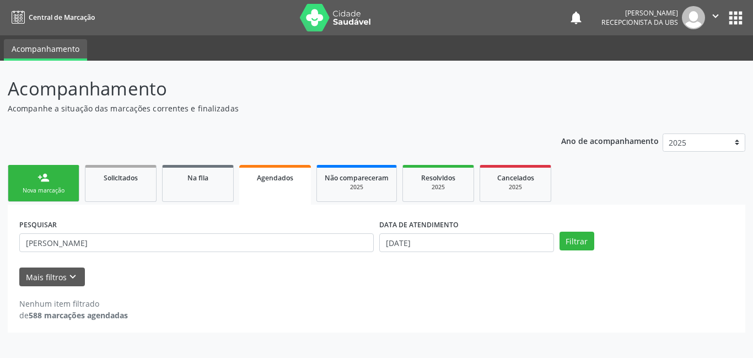
click at [41, 182] on div "person_add" at bounding box center [43, 177] width 12 height 12
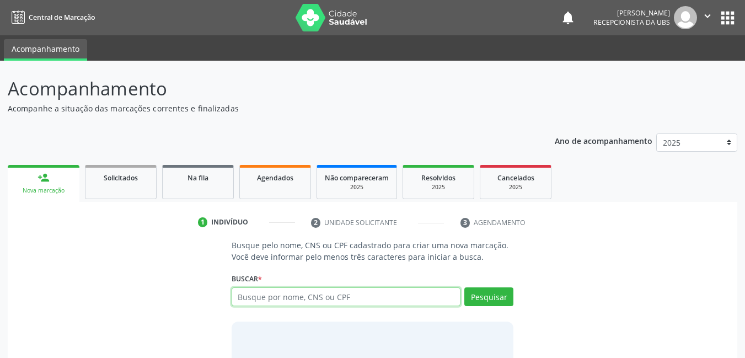
click at [265, 302] on input "text" at bounding box center [346, 296] width 229 height 19
type input "10556036468"
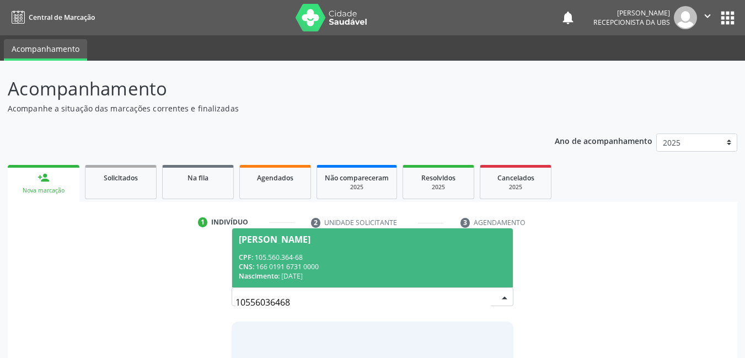
click at [287, 262] on div "CNS: 166 0191 6731 0000" at bounding box center [373, 266] width 268 height 9
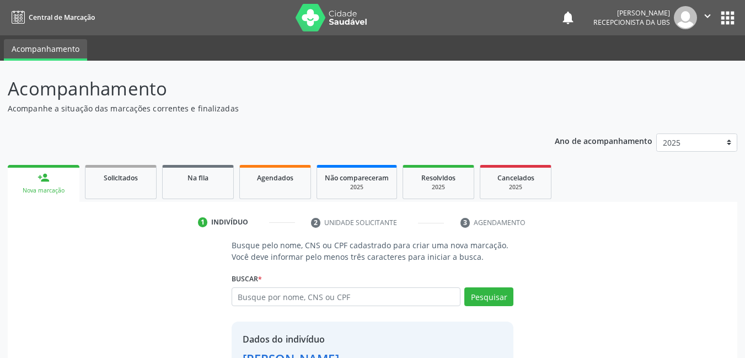
scroll to position [84, 0]
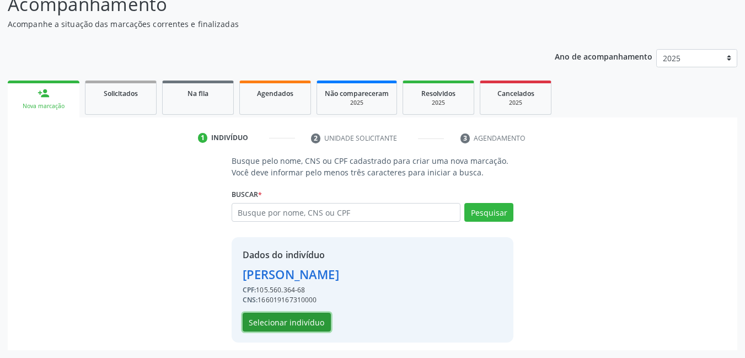
click at [303, 321] on button "Selecionar indivíduo" at bounding box center [287, 322] width 88 height 19
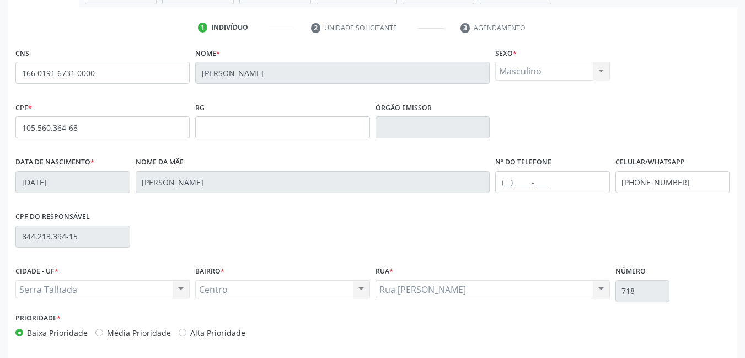
scroll to position [240, 0]
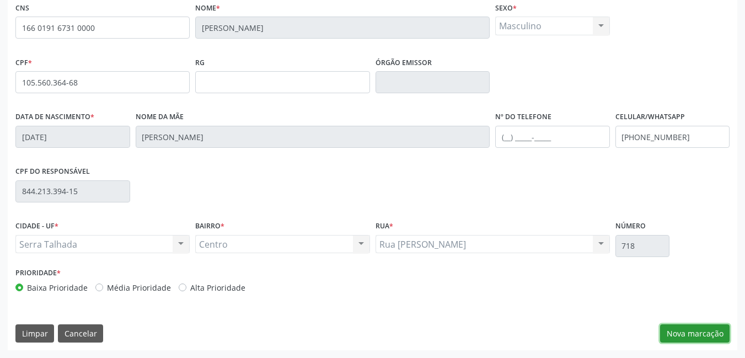
click at [692, 333] on button "Nova marcação" at bounding box center [694, 333] width 69 height 19
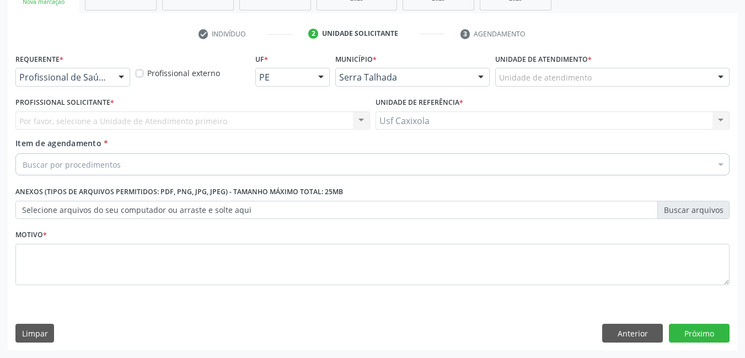
scroll to position [189, 0]
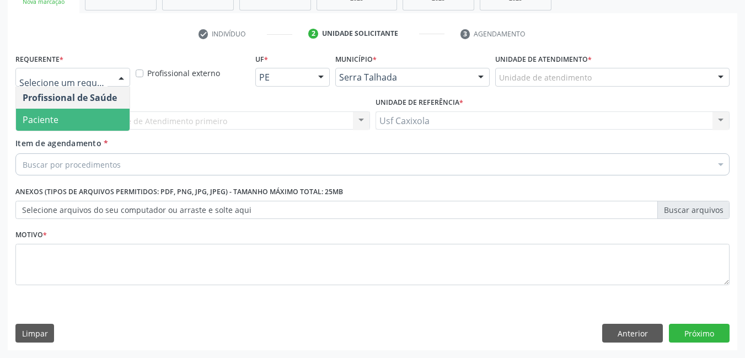
click at [65, 115] on span "Paciente" at bounding box center [73, 120] width 114 height 22
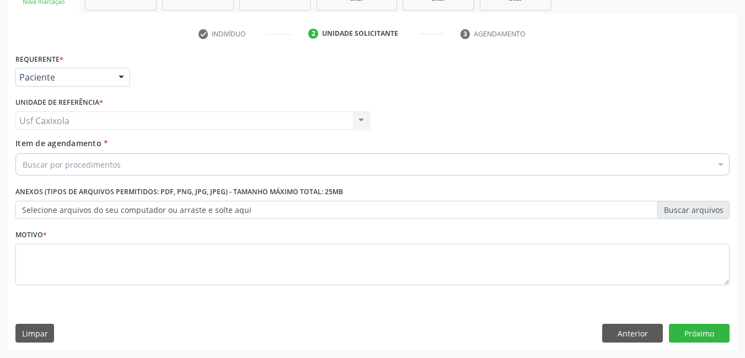
click at [78, 171] on div "Buscar por procedimentos" at bounding box center [372, 164] width 714 height 22
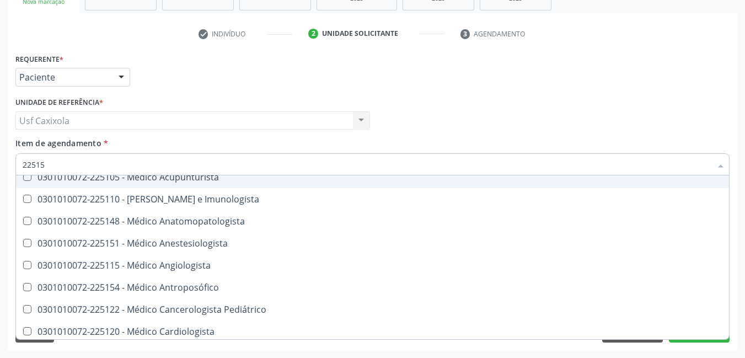
scroll to position [0, 0]
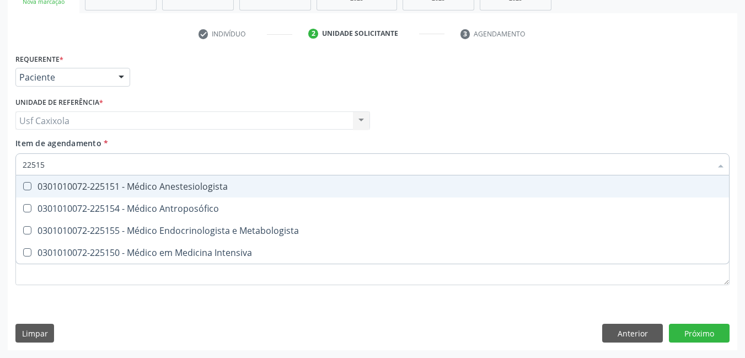
type input "225155"
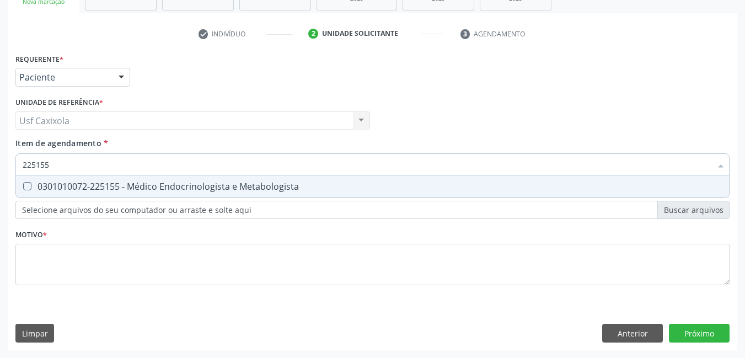
click at [89, 183] on div "0301010072-225155 - Médico Endocrinologista e Metabologista" at bounding box center [373, 186] width 700 height 9
checkbox Metabologista "true"
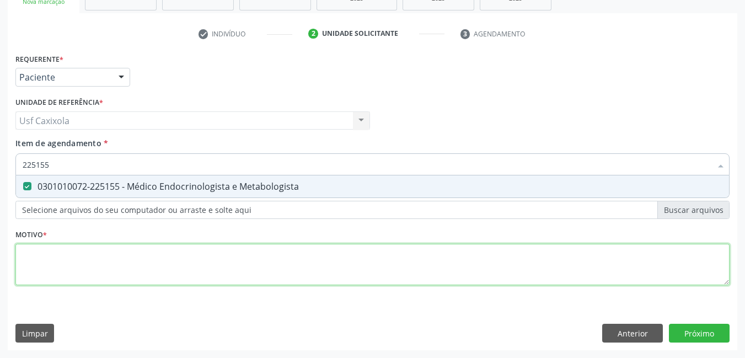
click at [98, 256] on div "Requerente * Paciente Profissional de Saúde Paciente Nenhum resultado encontrad…" at bounding box center [372, 176] width 714 height 250
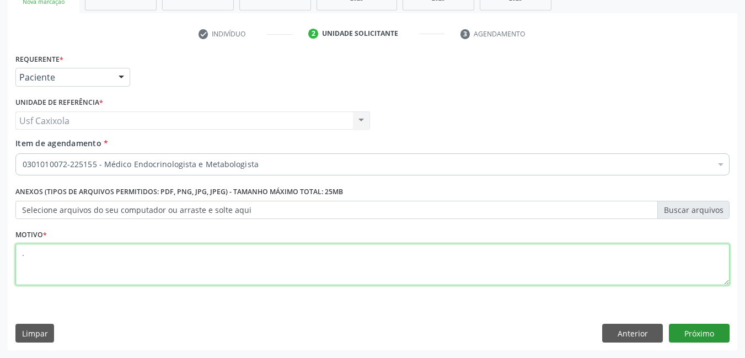
type textarea "."
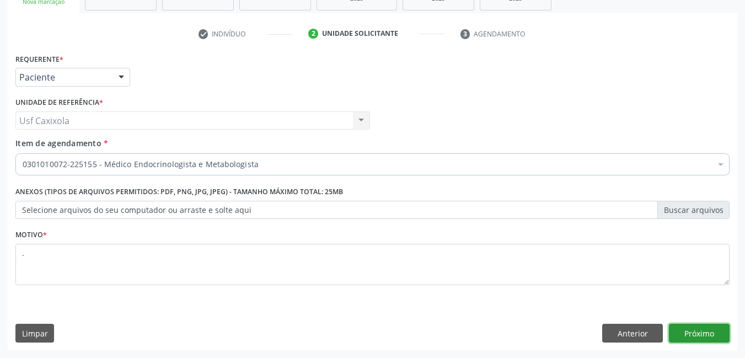
click at [717, 331] on button "Próximo" at bounding box center [699, 333] width 61 height 19
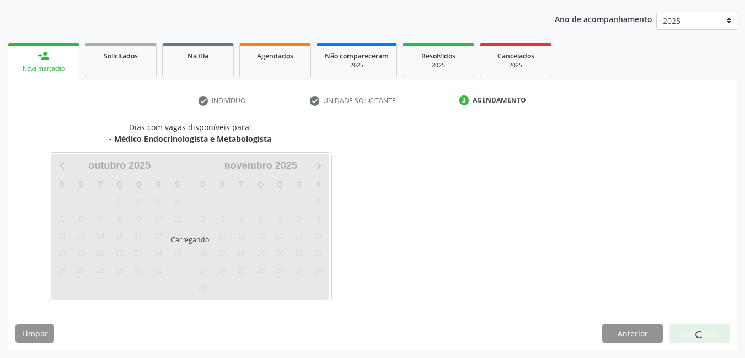
scroll to position [122, 0]
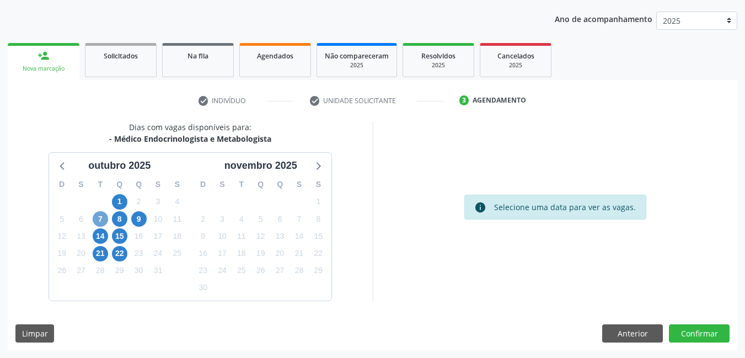
click at [101, 222] on span "7" at bounding box center [100, 218] width 15 height 15
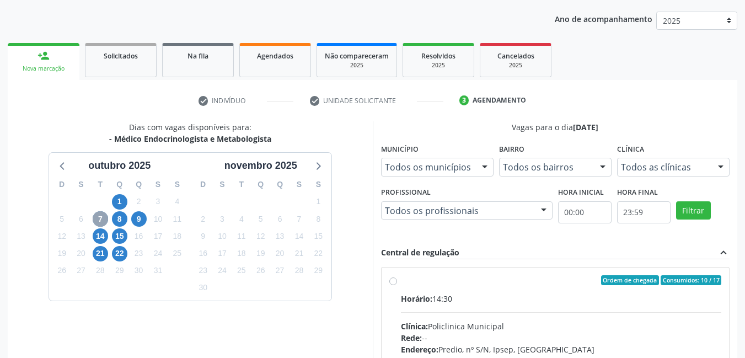
scroll to position [177, 0]
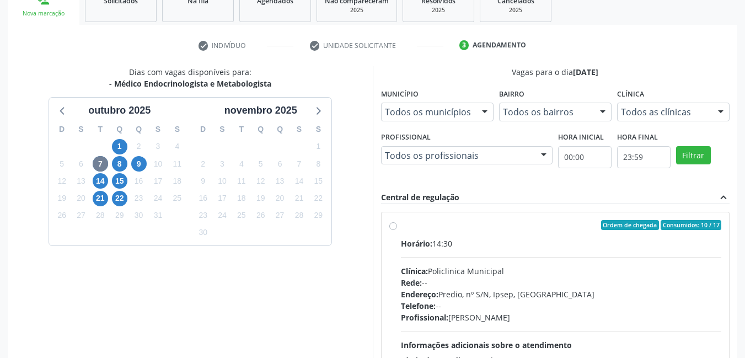
click at [401, 223] on div "Ordem de chegada Consumidos: 10 / 17" at bounding box center [561, 225] width 321 height 10
click at [397, 223] on input "Ordem de chegada Consumidos: 10 / 17 Horário: 14:30 Clínica: Policlinica Munici…" at bounding box center [393, 225] width 8 height 10
radio input "true"
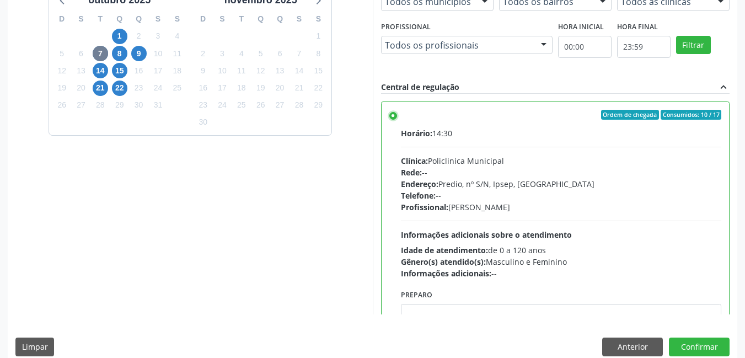
scroll to position [301, 0]
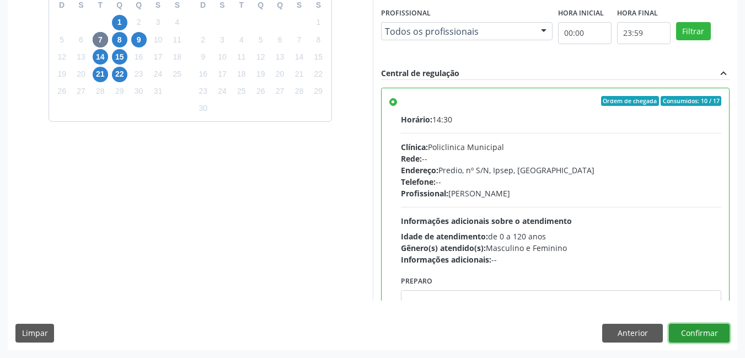
click at [693, 332] on button "Confirmar" at bounding box center [699, 333] width 61 height 19
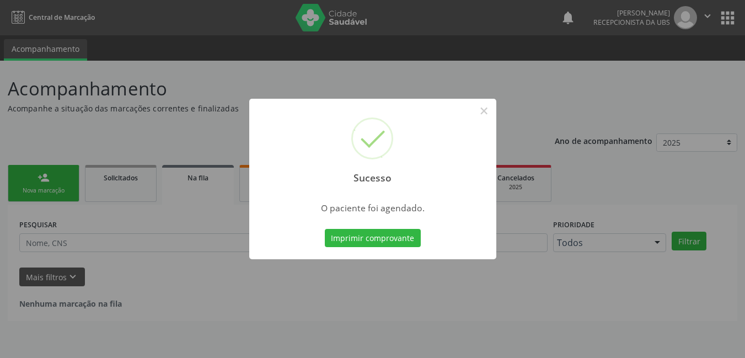
scroll to position [0, 0]
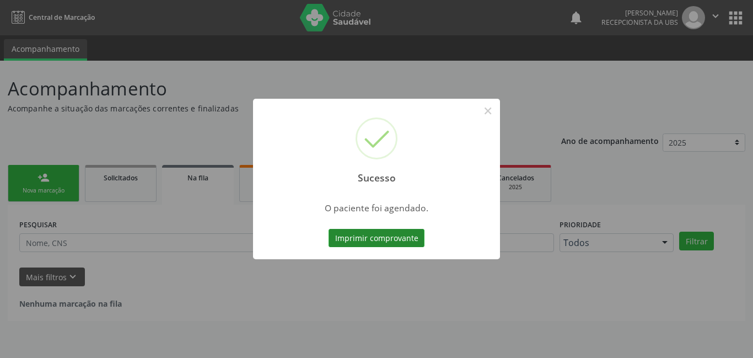
click at [379, 237] on button "Imprimir comprovante" at bounding box center [377, 238] width 96 height 19
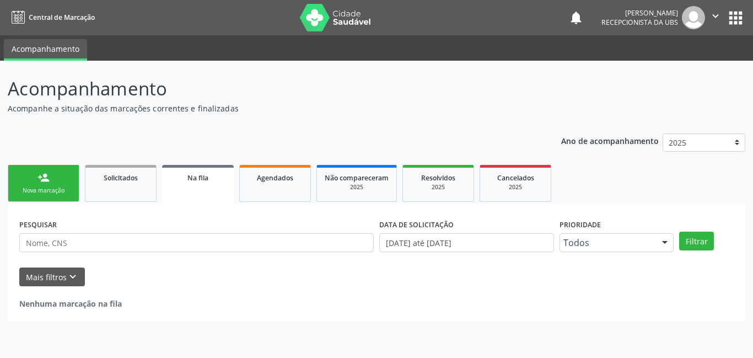
drag, startPoint x: 57, startPoint y: 197, endPoint x: 51, endPoint y: 184, distance: 14.6
click at [57, 198] on link "person_add Nova marcação" at bounding box center [44, 183] width 72 height 37
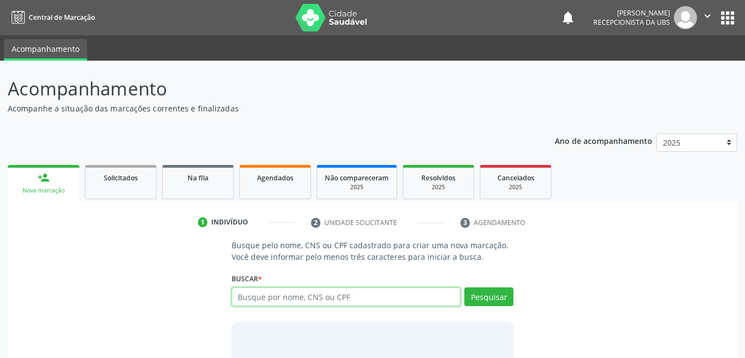
click at [269, 297] on input "text" at bounding box center [346, 296] width 229 height 19
type input "707601251919592"
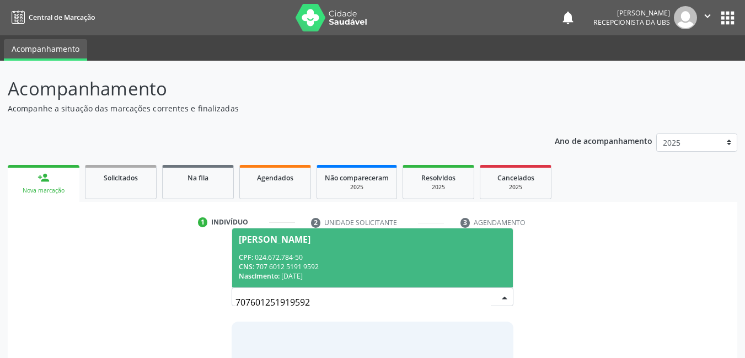
click at [357, 259] on div "CPF: 024.672.784-50" at bounding box center [373, 257] width 268 height 9
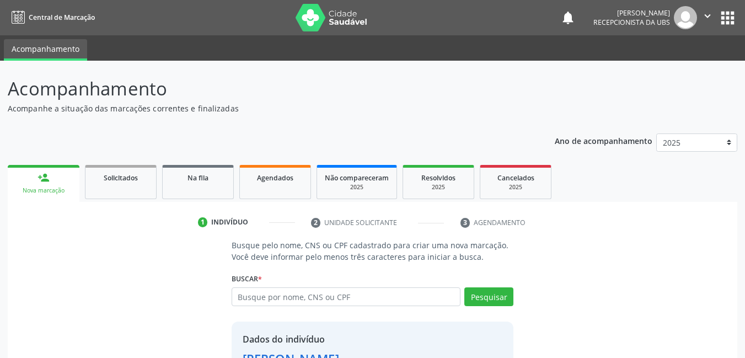
scroll to position [84, 0]
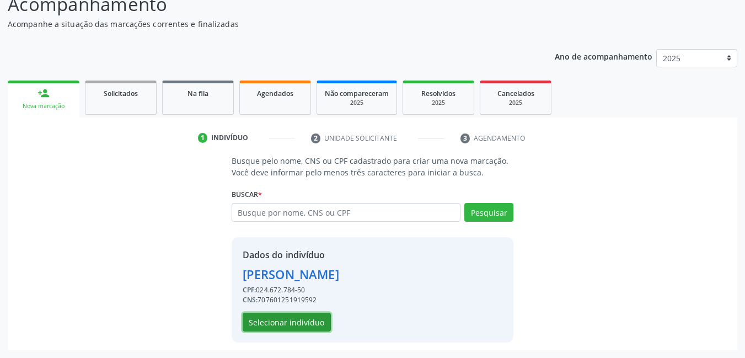
click at [282, 325] on button "Selecionar indivíduo" at bounding box center [287, 322] width 88 height 19
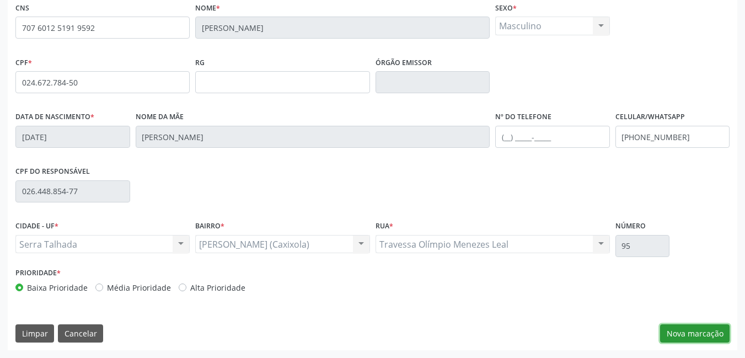
click at [679, 339] on button "Nova marcação" at bounding box center [694, 333] width 69 height 19
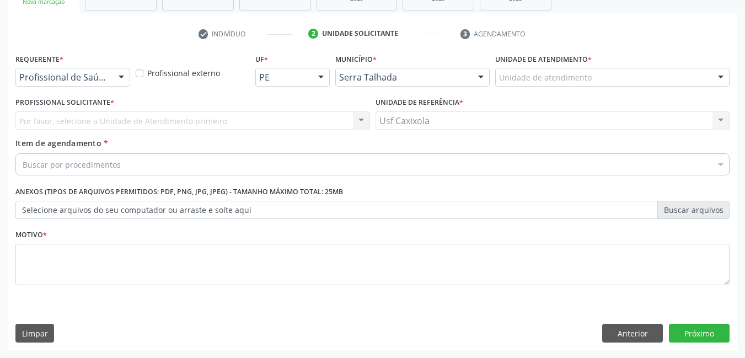
scroll to position [189, 0]
click at [117, 80] on div at bounding box center [121, 77] width 17 height 19
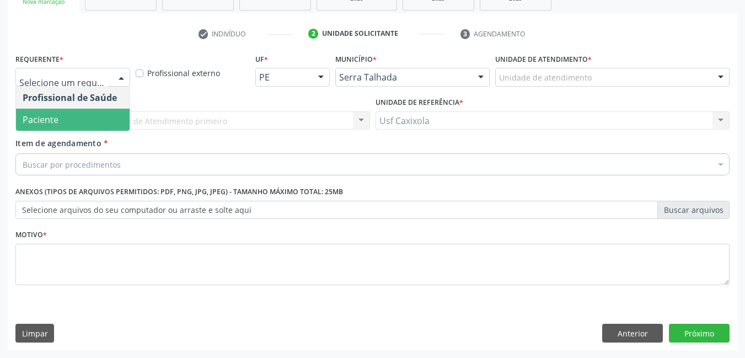
click at [99, 116] on span "Paciente" at bounding box center [73, 120] width 114 height 22
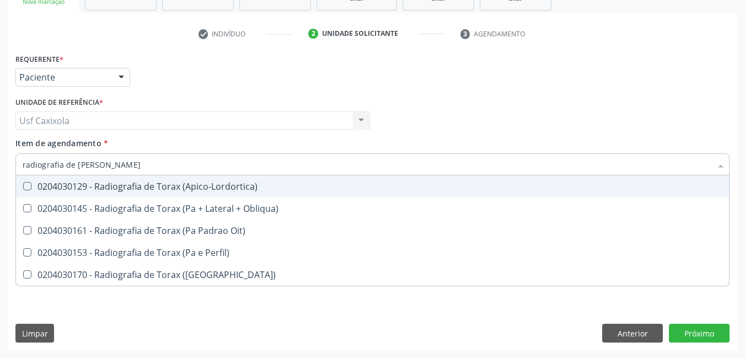
type input "radiografia de torax"
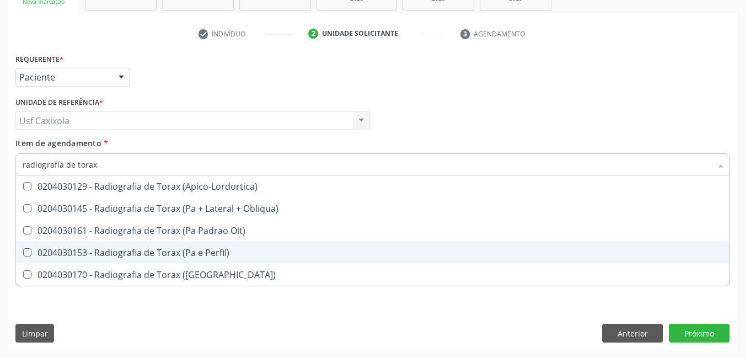
click at [141, 254] on div "0204030153 - Radiografia de Torax (Pa e Perfil)" at bounding box center [373, 252] width 700 height 9
checkbox Perfil\) "true"
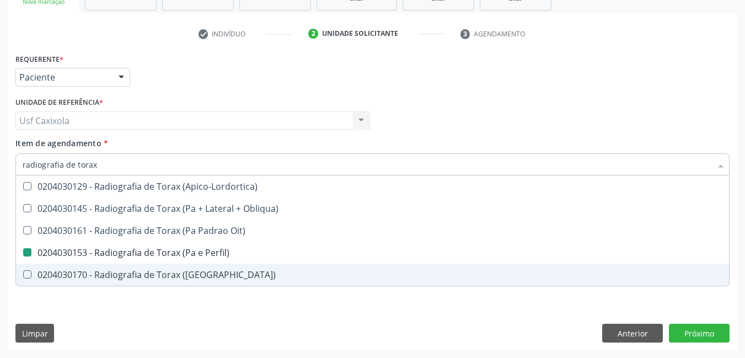
click at [444, 318] on div "Requerente * Paciente Profissional de Saúde Paciente Nenhum resultado encontrad…" at bounding box center [373, 200] width 730 height 299
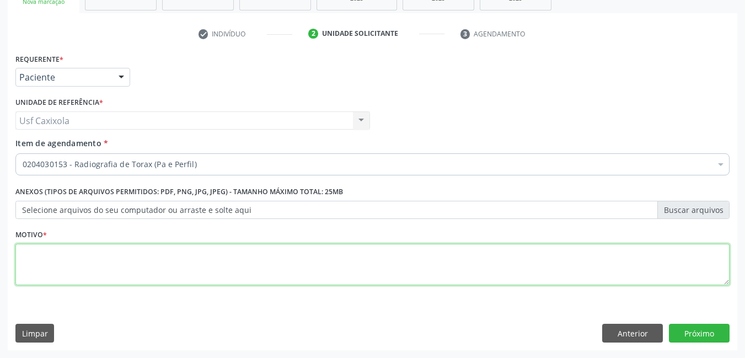
click at [481, 272] on textarea at bounding box center [372, 265] width 714 height 42
type textarea "."
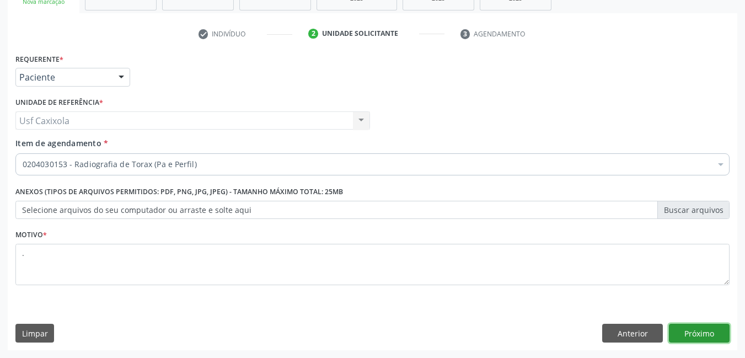
click at [710, 330] on button "Próximo" at bounding box center [699, 333] width 61 height 19
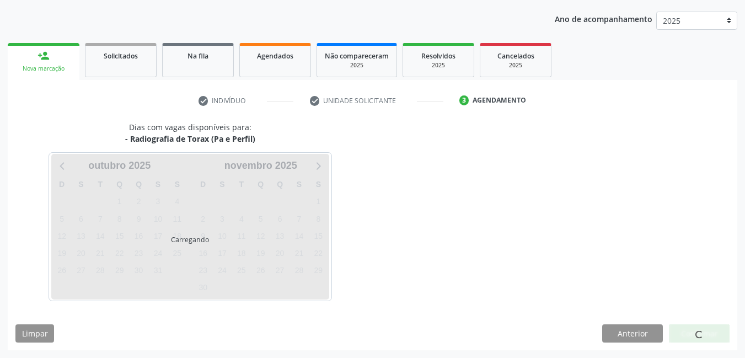
scroll to position [122, 0]
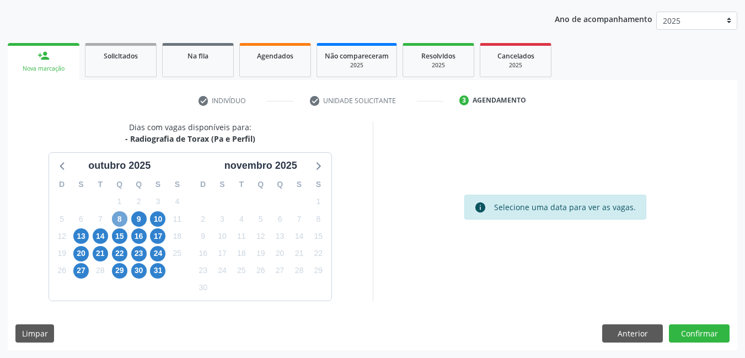
click at [122, 219] on span "8" at bounding box center [119, 218] width 15 height 15
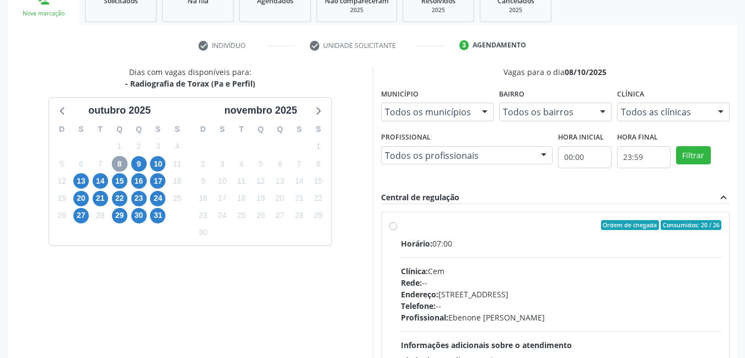
scroll to position [232, 0]
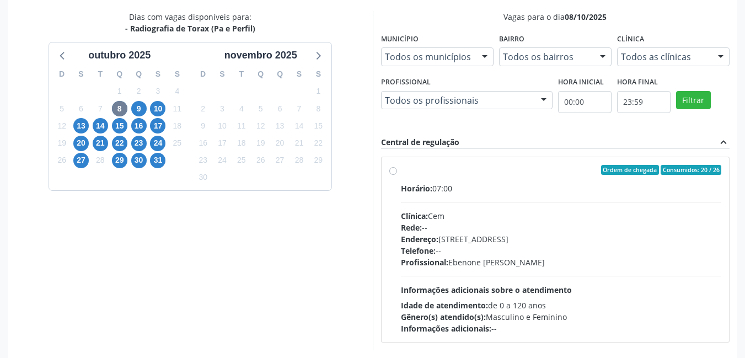
click at [401, 171] on label "Ordem de chegada Consumidos: 20 / 26 Horário: 07:00 Clínica: Cem Rede: -- Ender…" at bounding box center [561, 249] width 321 height 169
click at [395, 171] on input "Ordem de chegada Consumidos: 20 / 26 Horário: 07:00 Clínica: Cem Rede: -- Ender…" at bounding box center [393, 170] width 8 height 10
radio input "true"
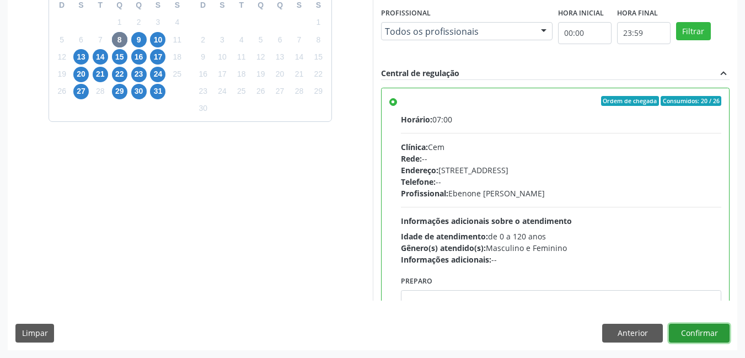
click at [696, 328] on button "Confirmar" at bounding box center [699, 333] width 61 height 19
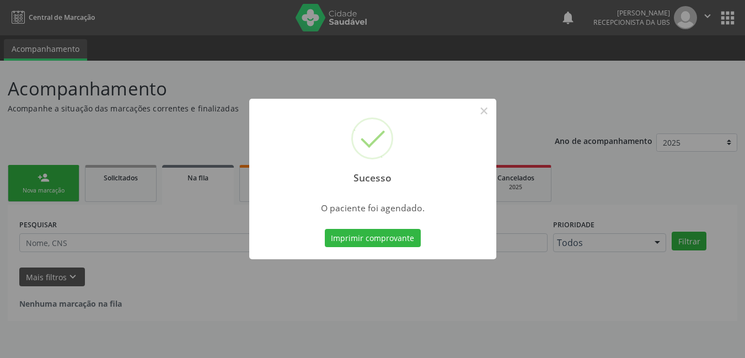
scroll to position [0, 0]
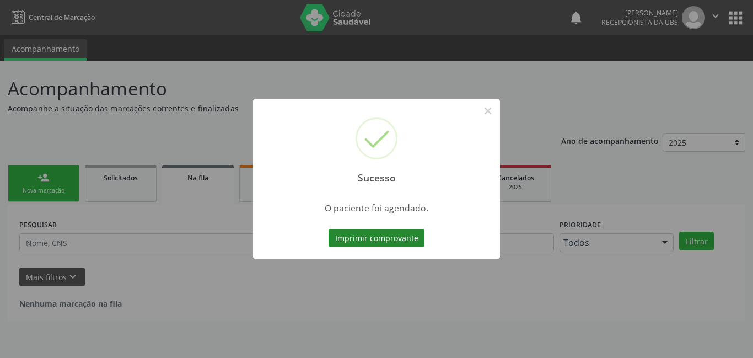
click at [395, 240] on button "Imprimir comprovante" at bounding box center [377, 238] width 96 height 19
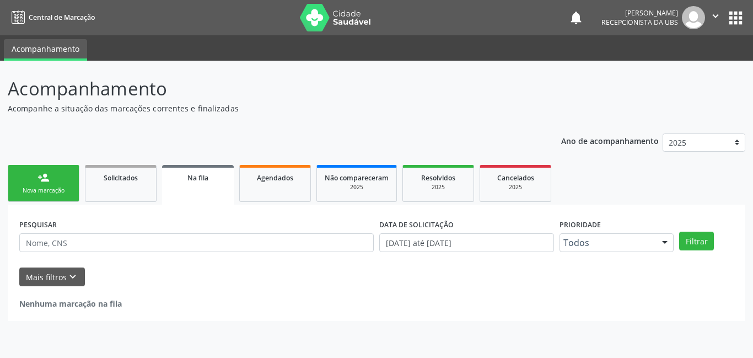
click at [40, 189] on div "Nova marcação" at bounding box center [43, 190] width 55 height 8
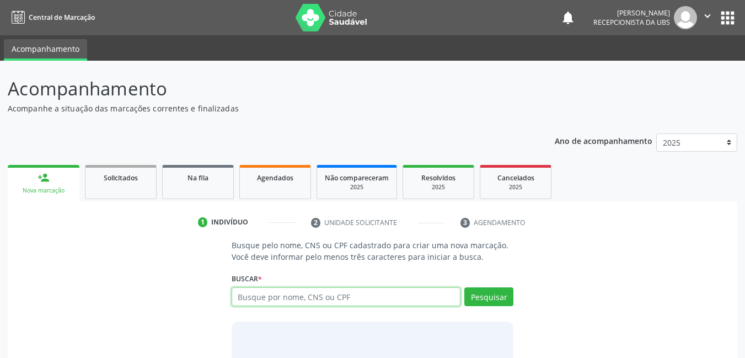
click at [287, 296] on input "text" at bounding box center [346, 296] width 229 height 19
type input "449917977420"
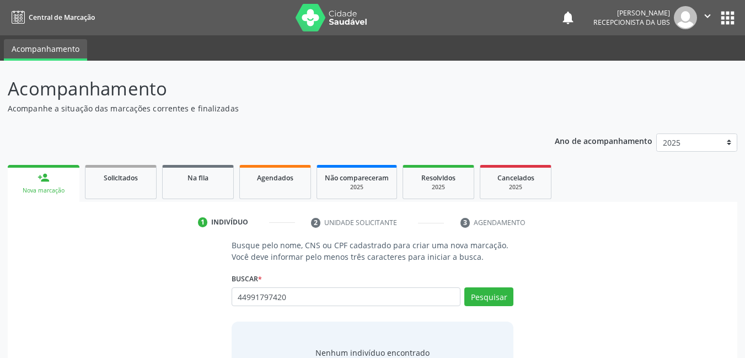
type input "44991797420"
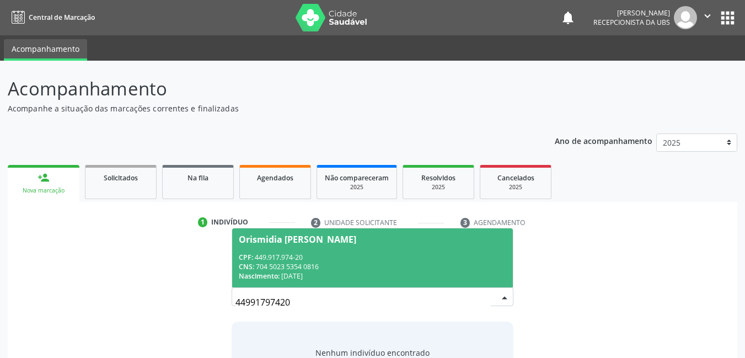
click at [388, 276] on div "Nascimento: [DATE]" at bounding box center [373, 275] width 268 height 9
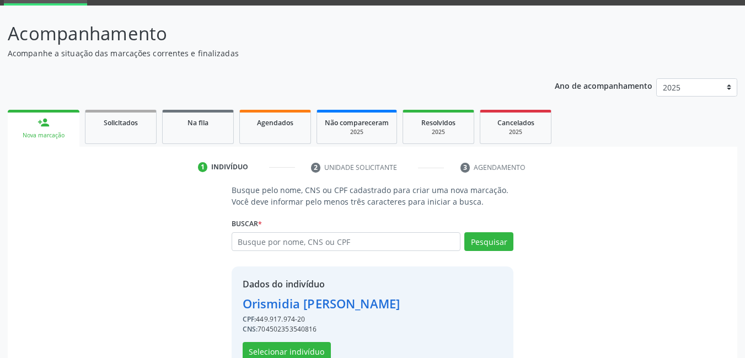
scroll to position [84, 0]
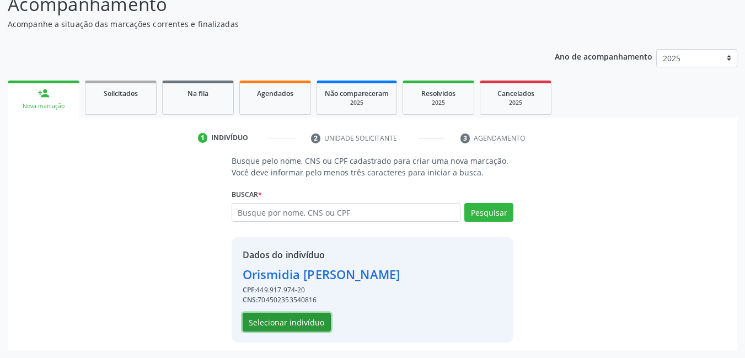
click at [305, 315] on button "Selecionar indivíduo" at bounding box center [287, 322] width 88 height 19
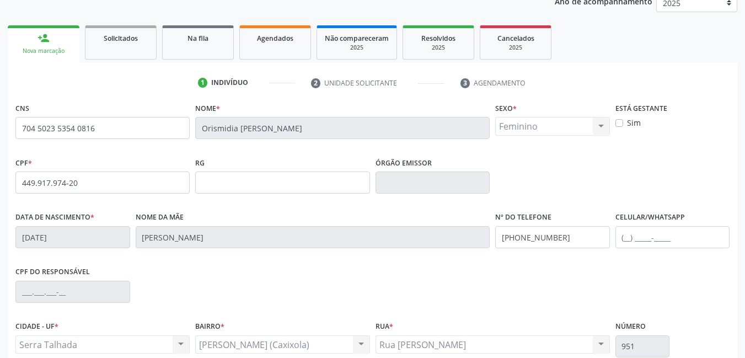
scroll to position [240, 0]
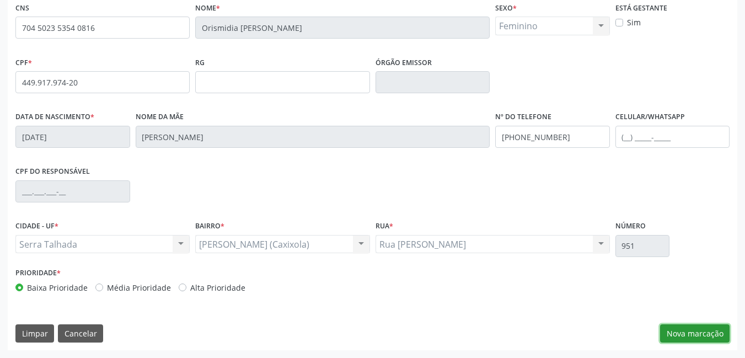
click at [714, 330] on button "Nova marcação" at bounding box center [694, 333] width 69 height 19
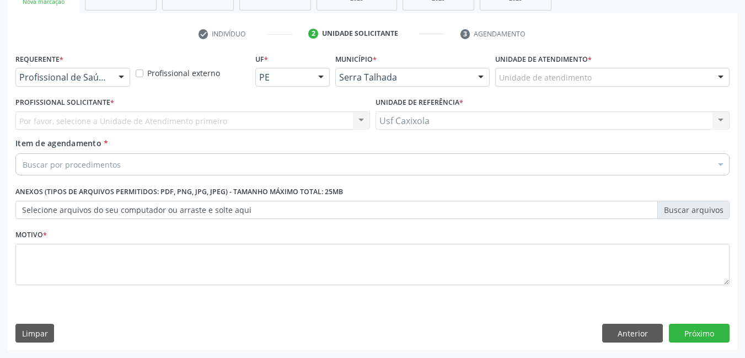
click at [97, 55] on div "Requerente * Profissional de Saúde Profissional de Saúde Paciente Nenhum result…" at bounding box center [72, 68] width 115 height 35
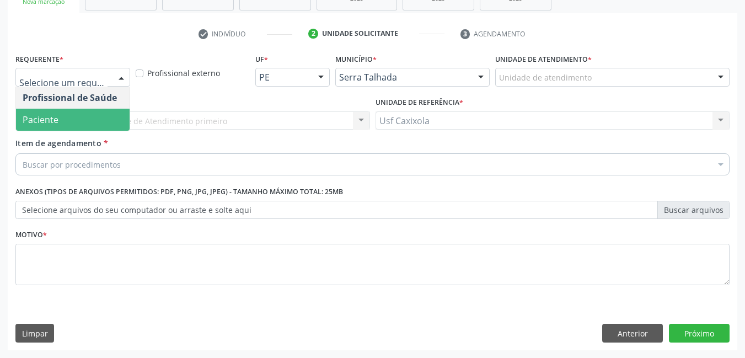
click at [97, 117] on span "Paciente" at bounding box center [73, 120] width 114 height 22
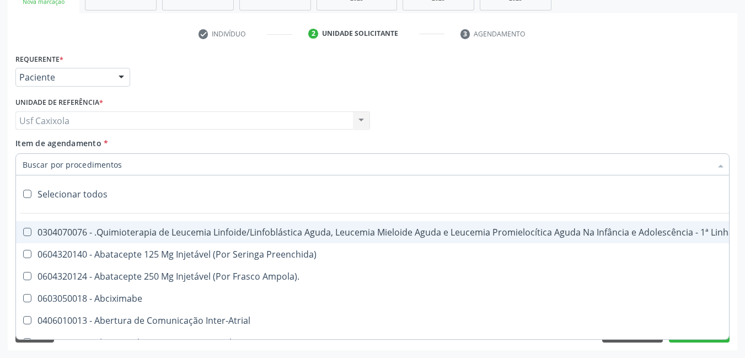
click at [119, 164] on div at bounding box center [372, 164] width 714 height 22
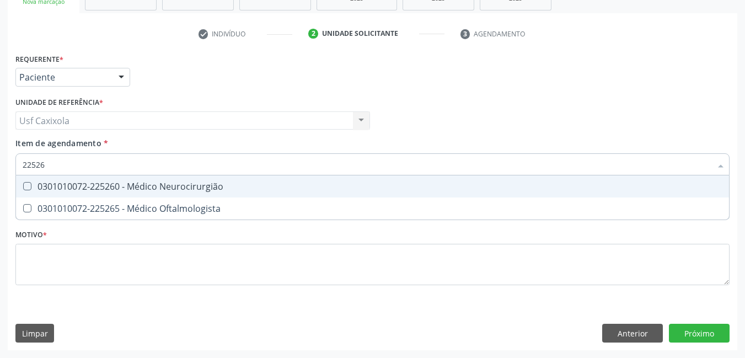
type input "225265"
click at [133, 188] on div "0301010072-225265 - Médico Oftalmologista" at bounding box center [373, 186] width 700 height 9
checkbox Oftalmologista "true"
type input "225265"
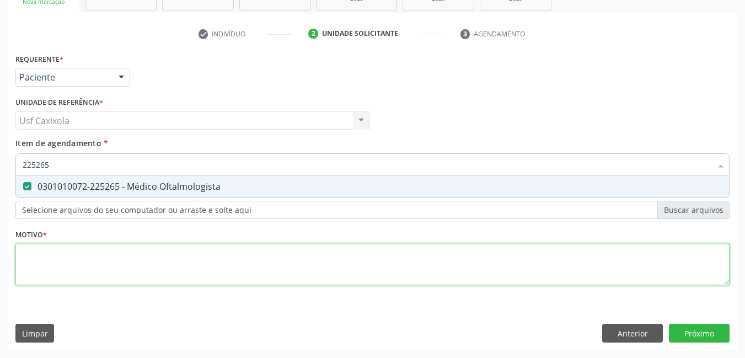
click at [110, 264] on div "Requerente * Paciente Profissional de Saúde Paciente Nenhum resultado encontrad…" at bounding box center [372, 176] width 714 height 250
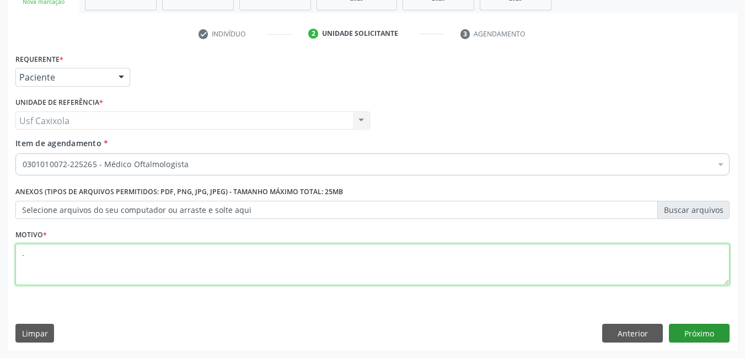
type textarea "."
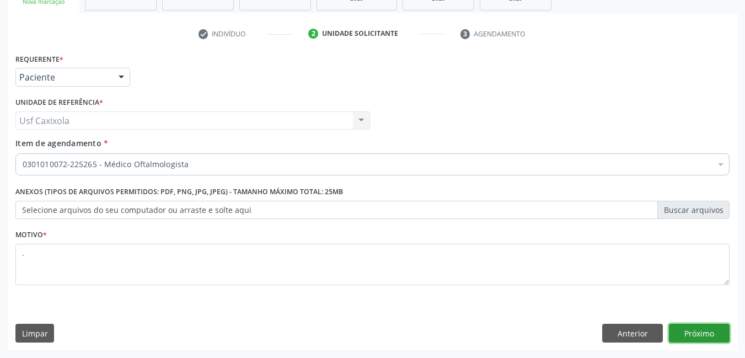
click at [699, 335] on button "Próximo" at bounding box center [699, 333] width 61 height 19
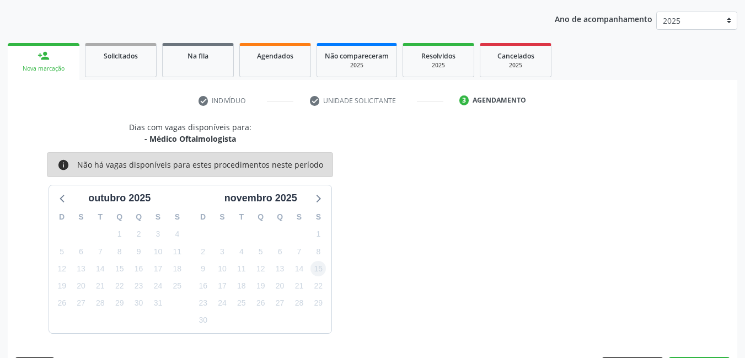
scroll to position [154, 0]
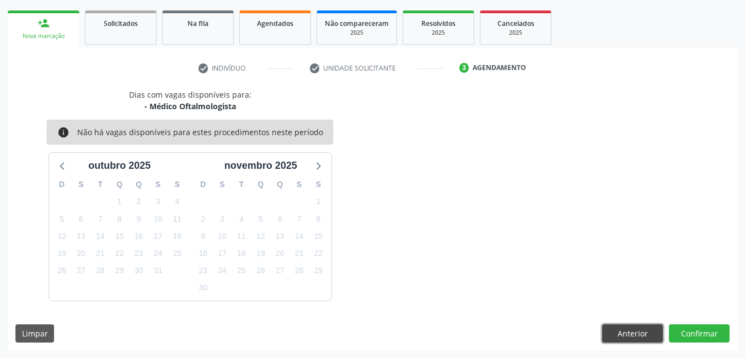
click at [635, 326] on button "Anterior" at bounding box center [632, 333] width 61 height 19
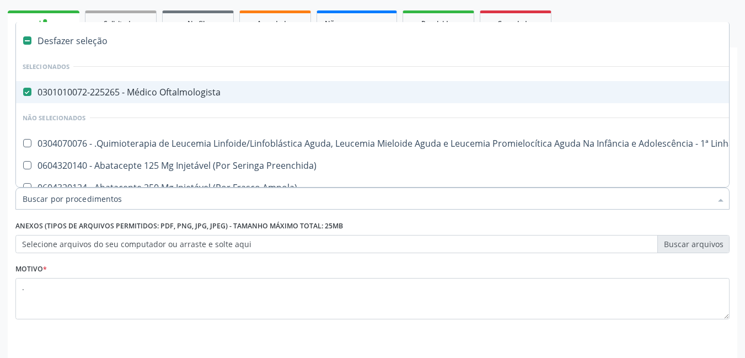
click at [47, 44] on div "Desfazer seleção" at bounding box center [452, 41] width 872 height 22
checkbox Oftalmologista "false"
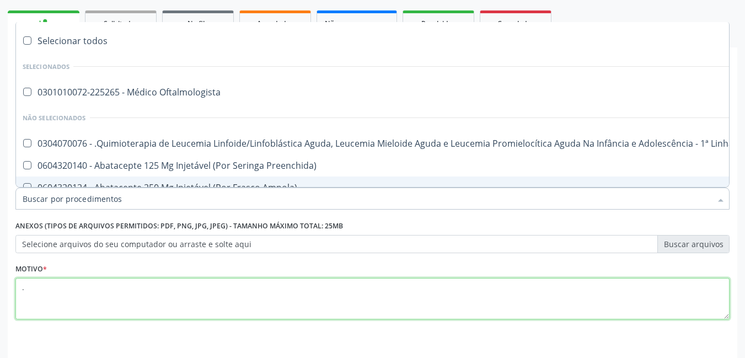
click at [169, 292] on textarea "." at bounding box center [372, 299] width 714 height 42
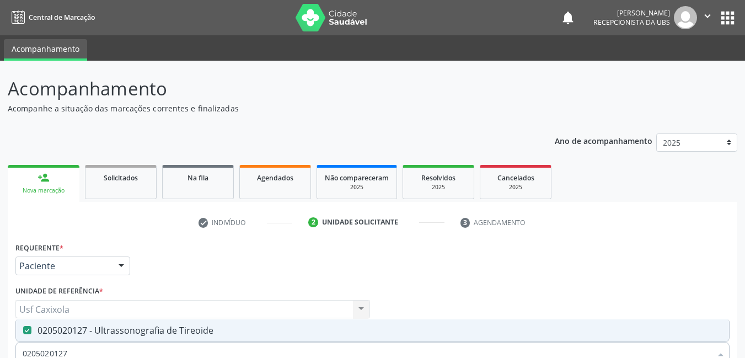
scroll to position [189, 0]
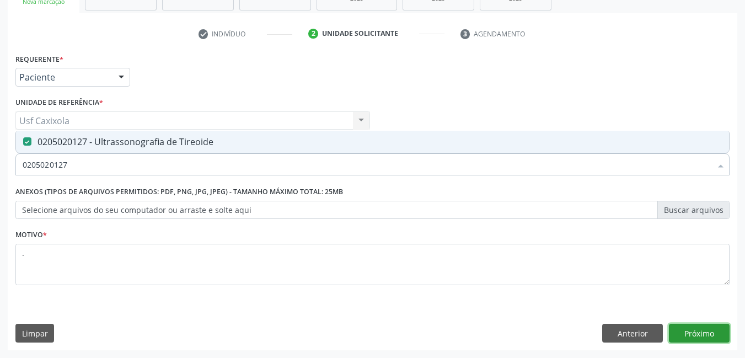
click at [690, 333] on button "Próximo" at bounding box center [699, 333] width 61 height 19
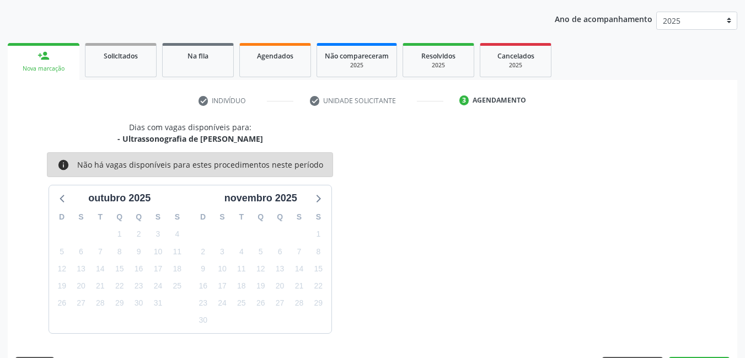
scroll to position [154, 0]
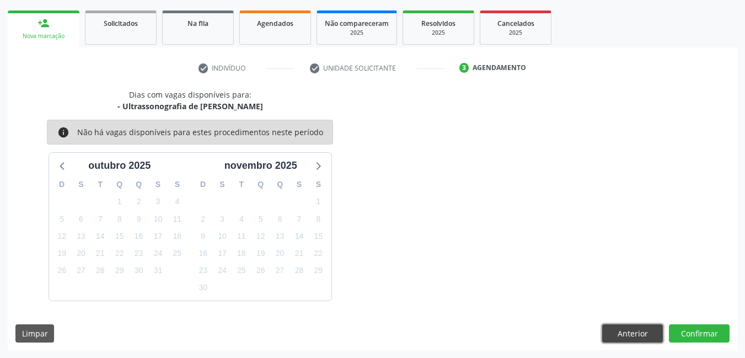
click at [647, 331] on button "Anterior" at bounding box center [632, 333] width 61 height 19
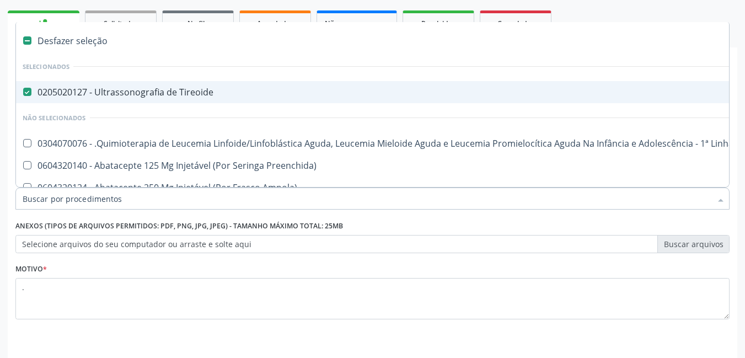
click at [47, 94] on div "0205020127 - Ultrassonografia de Tireoide" at bounding box center [452, 92] width 859 height 9
checkbox Tireoide "false"
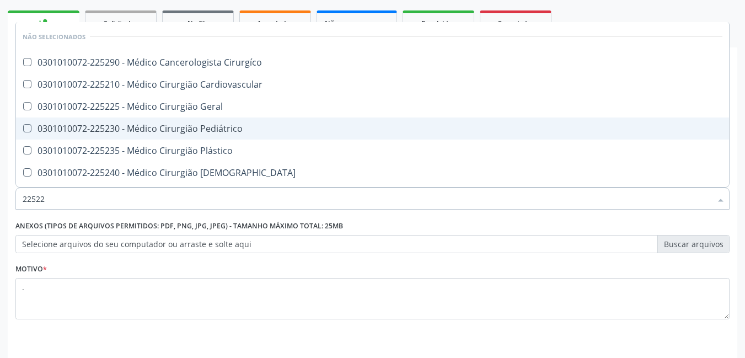
type input "225225"
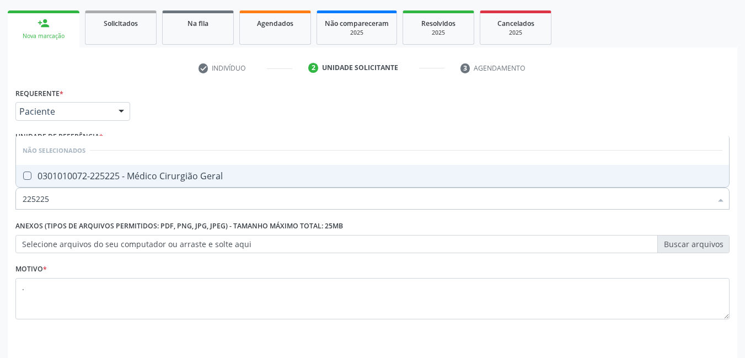
click at [108, 180] on div "0301010072-225225 - Médico Cirurgião Geral" at bounding box center [373, 175] width 700 height 9
click at [569, 336] on div "Requerente * Paciente Profissional de Saúde Paciente Nenhum resultado encontrad…" at bounding box center [373, 234] width 730 height 299
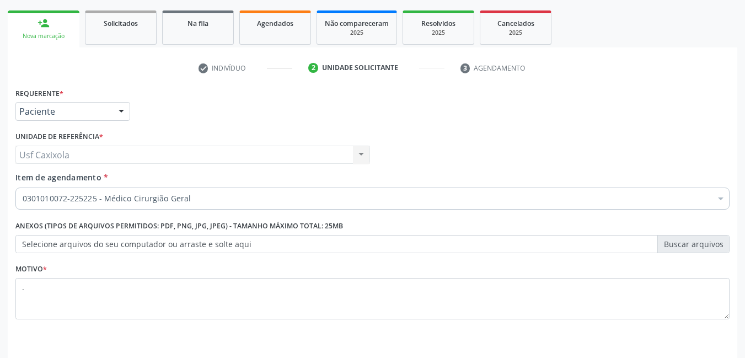
scroll to position [189, 0]
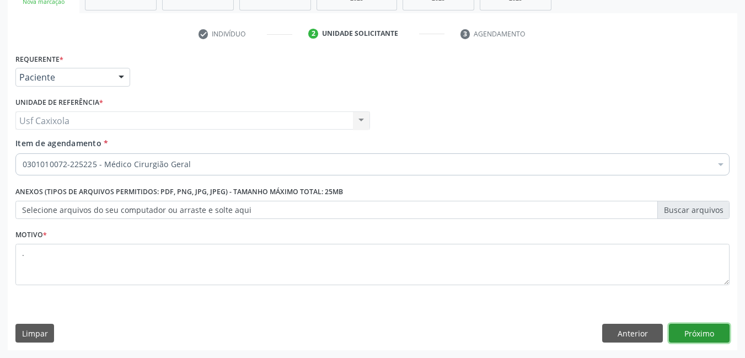
click at [710, 334] on button "Próximo" at bounding box center [699, 333] width 61 height 19
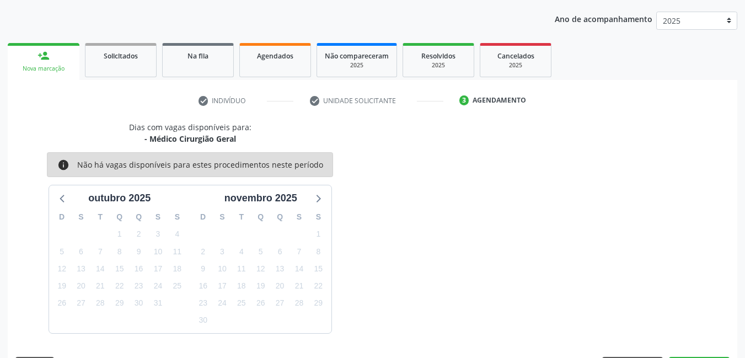
scroll to position [154, 0]
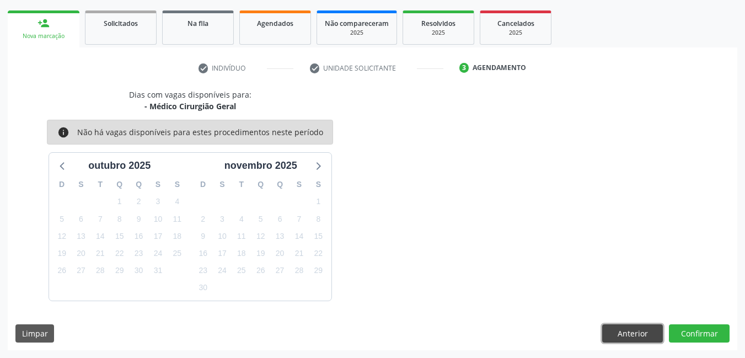
click at [614, 330] on button "Anterior" at bounding box center [632, 333] width 61 height 19
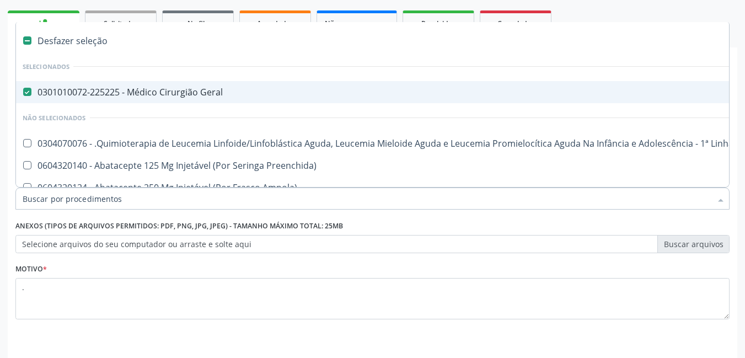
drag, startPoint x: 282, startPoint y: 199, endPoint x: 270, endPoint y: 201, distance: 11.7
click at [135, 94] on div "0301010072-225225 - Médico Cirurgião Geral" at bounding box center [452, 92] width 859 height 9
checkbox Geral "false"
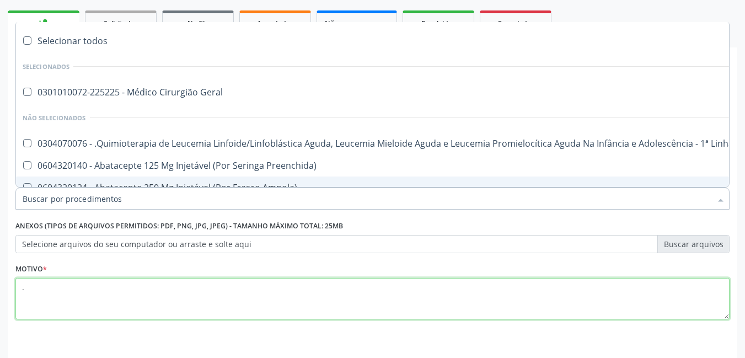
click at [224, 295] on textarea "." at bounding box center [372, 299] width 714 height 42
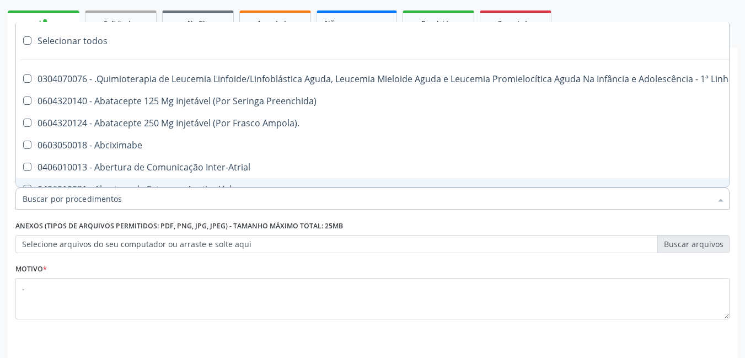
click at [199, 202] on div at bounding box center [372, 198] width 714 height 22
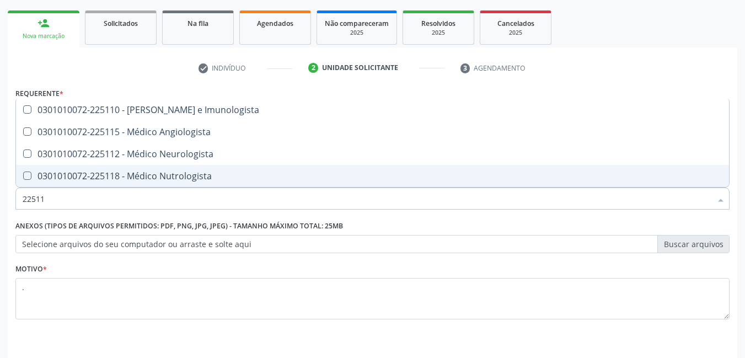
type input "225112"
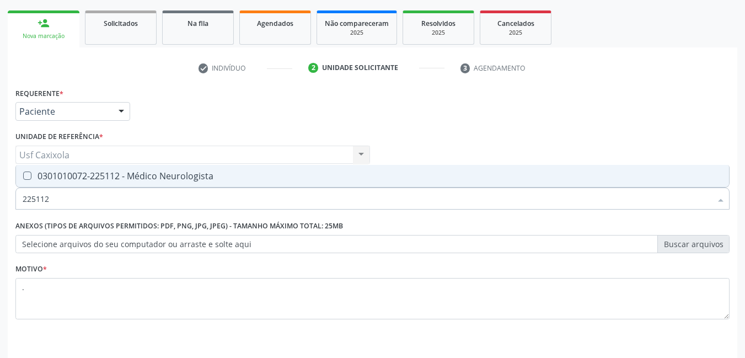
click at [205, 176] on div "0301010072-225112 - Médico Neurologista" at bounding box center [373, 175] width 700 height 9
checkbox Neurologista "true"
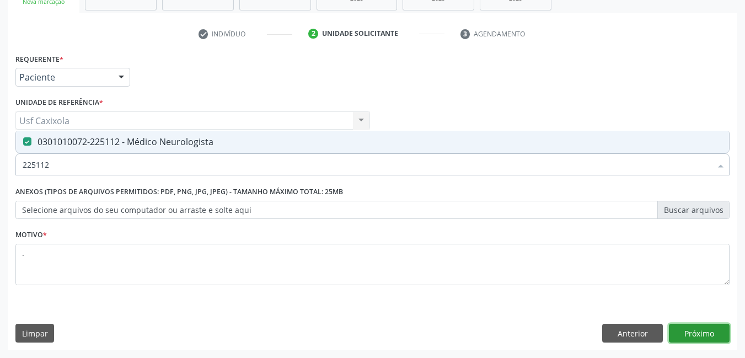
click at [690, 331] on button "Próximo" at bounding box center [699, 333] width 61 height 19
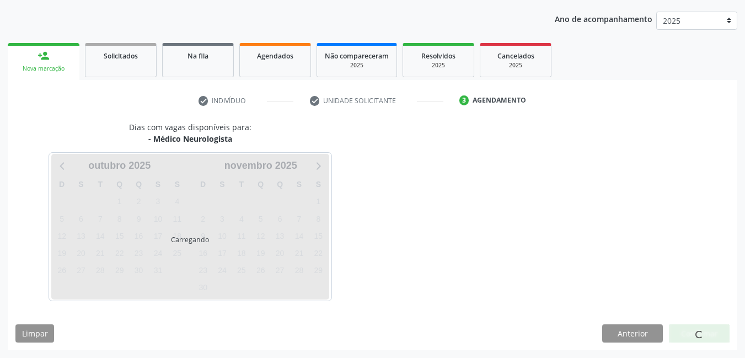
scroll to position [122, 0]
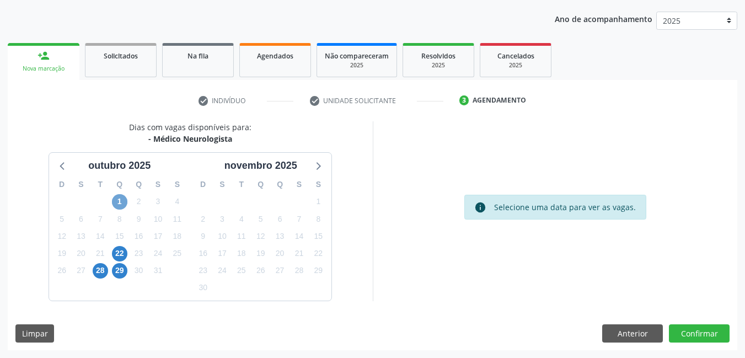
click at [127, 202] on span "1" at bounding box center [119, 201] width 15 height 15
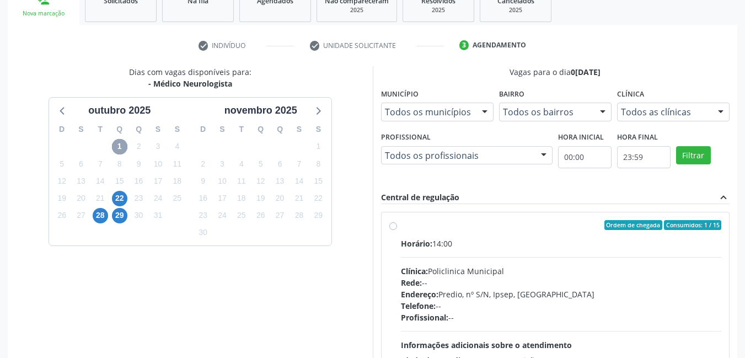
scroll to position [281, 0]
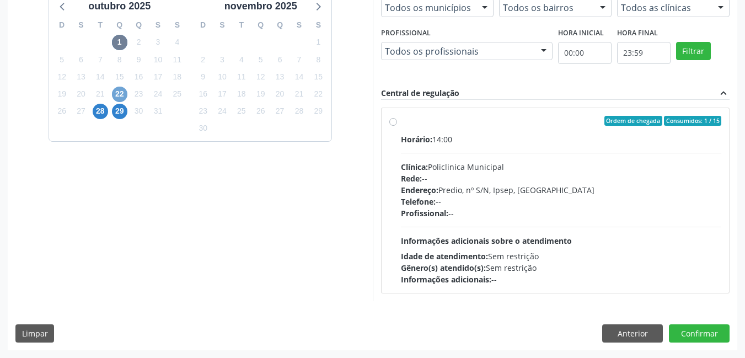
click at [123, 95] on span "22" at bounding box center [119, 94] width 15 height 15
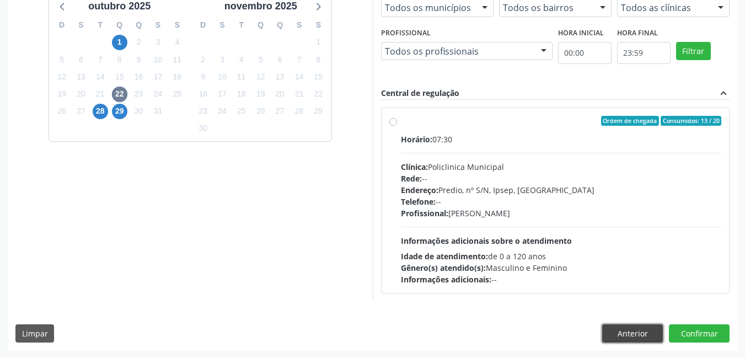
click at [625, 335] on button "Anterior" at bounding box center [632, 333] width 61 height 19
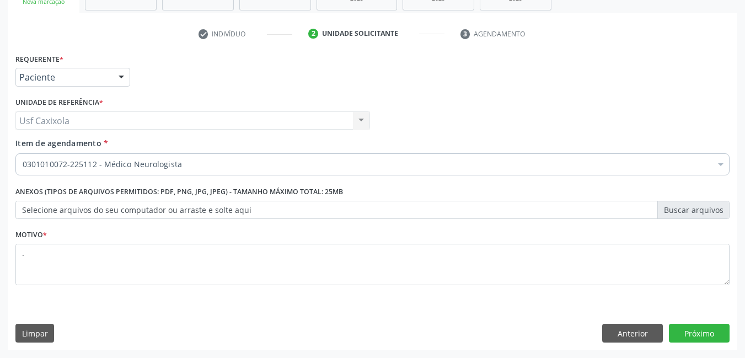
scroll to position [189, 0]
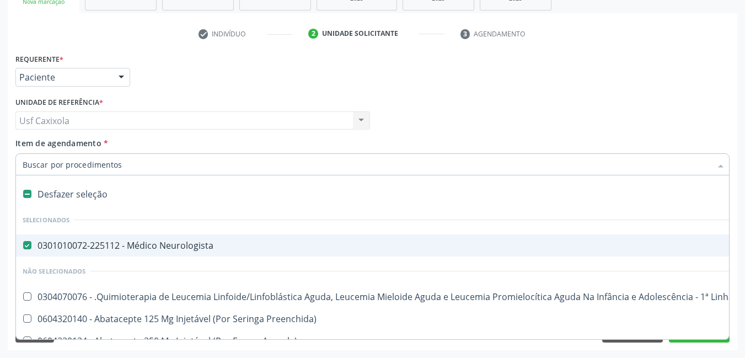
click at [95, 195] on div "Desfazer seleção" at bounding box center [452, 194] width 872 height 22
checkbox Neurologista "false"
click at [119, 168] on input "Item de agendamento *" at bounding box center [367, 164] width 689 height 22
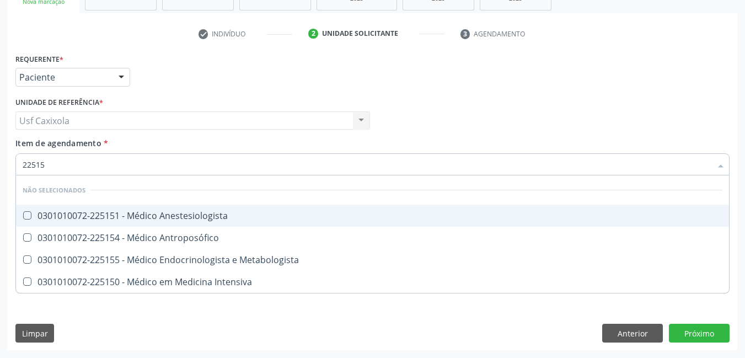
type input "225155"
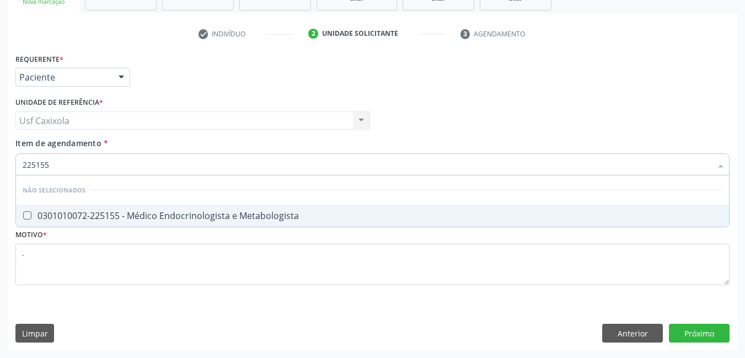
click at [146, 215] on div "0301010072-225155 - Médico Endocrinologista e Metabologista" at bounding box center [373, 215] width 700 height 9
click at [689, 336] on div "Requerente * Paciente Profissional de Saúde Paciente Nenhum resultado encontrad…" at bounding box center [373, 200] width 730 height 299
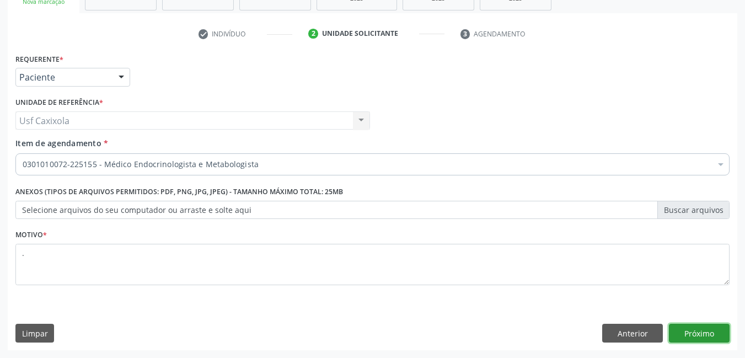
click at [683, 328] on button "Próximo" at bounding box center [699, 333] width 61 height 19
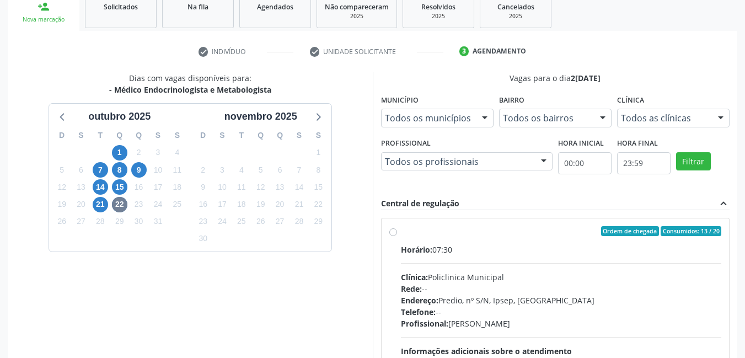
scroll to position [281, 0]
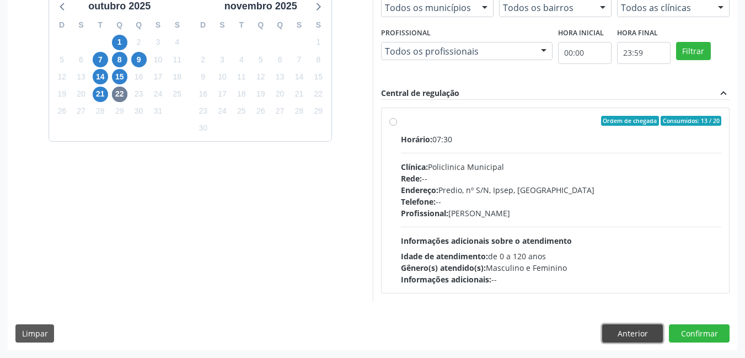
click at [634, 335] on button "Anterior" at bounding box center [632, 333] width 61 height 19
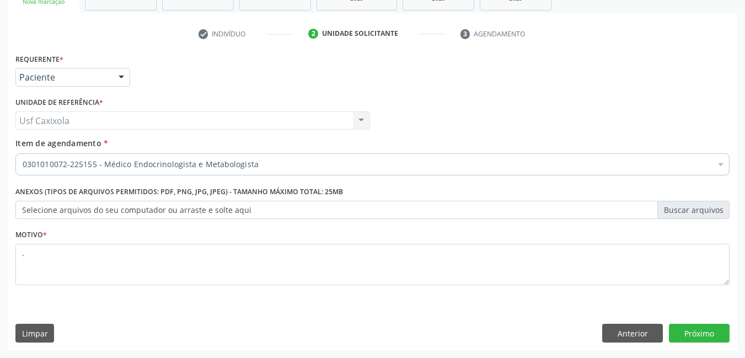
scroll to position [189, 0]
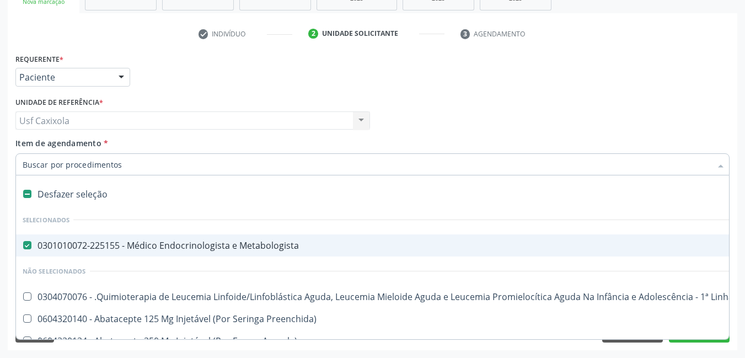
click at [69, 172] on div at bounding box center [372, 164] width 714 height 22
click at [76, 190] on div "Desfazer seleção" at bounding box center [452, 194] width 872 height 22
checkbox Metabologista "false"
click at [474, 118] on div "Profissional Solicitante Por favor, selecione a Unidade de Atendimento primeiro…" at bounding box center [373, 115] width 720 height 43
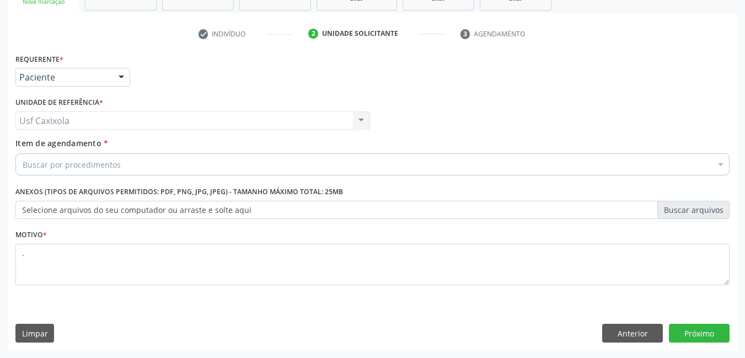
scroll to position [78, 0]
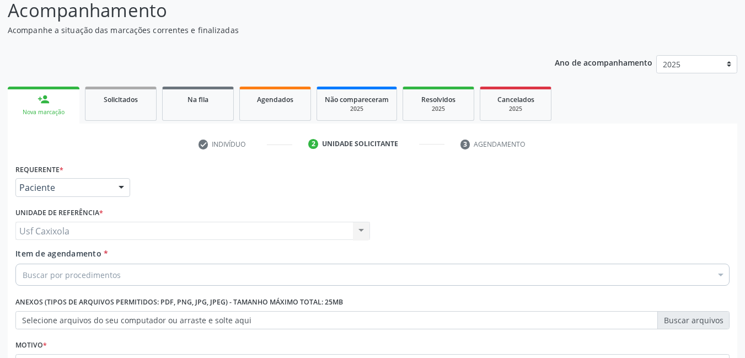
click at [138, 102] on span "Solicitados" at bounding box center [121, 99] width 34 height 9
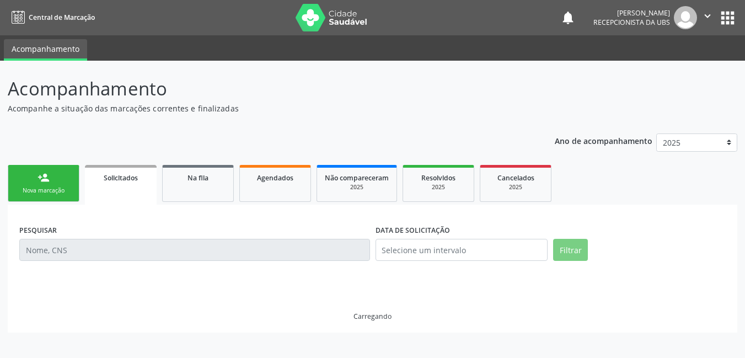
scroll to position [0, 0]
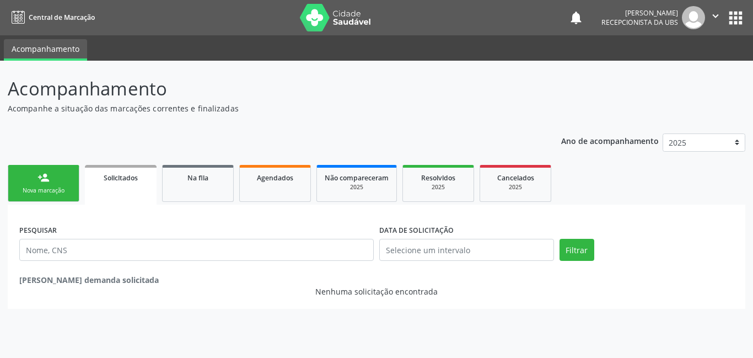
click at [41, 187] on div "Nova marcação" at bounding box center [43, 190] width 55 height 8
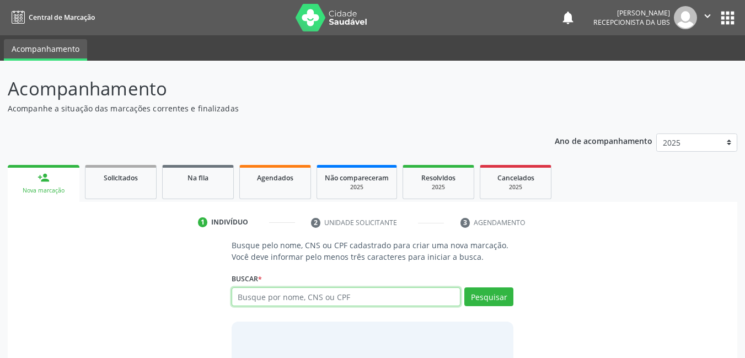
click at [277, 301] on input "text" at bounding box center [346, 296] width 229 height 19
type input "0205020143"
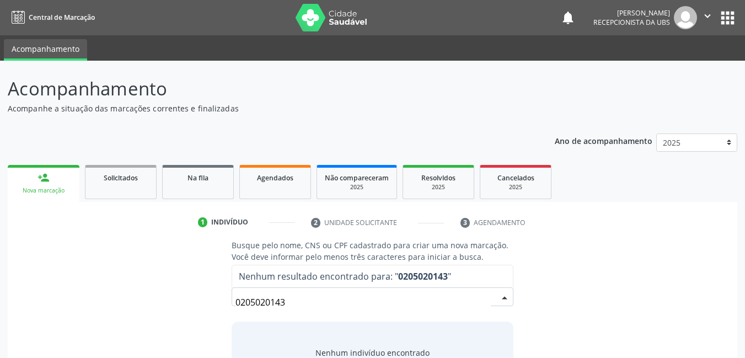
drag, startPoint x: 427, startPoint y: 299, endPoint x: 92, endPoint y: 315, distance: 336.2
click at [92, 315] on div "Busque pelo nome, CNS ou CPF cadastrado para criar uma nova marcação. Você deve…" at bounding box center [372, 324] width 714 height 170
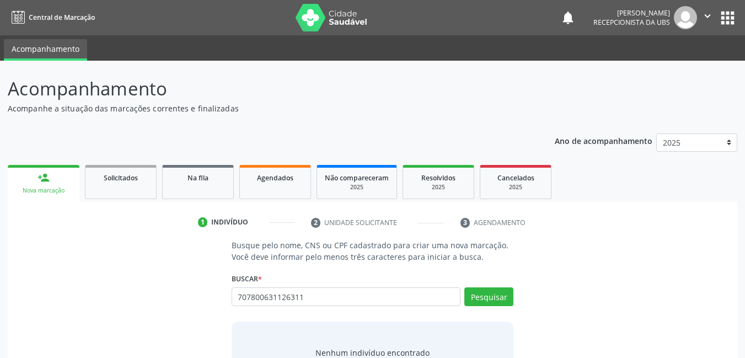
type input "707800631126311"
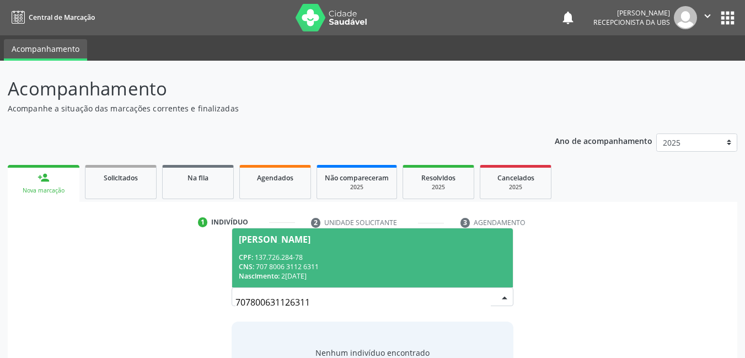
click at [315, 253] on div "CPF: 137.726.284-78" at bounding box center [373, 257] width 268 height 9
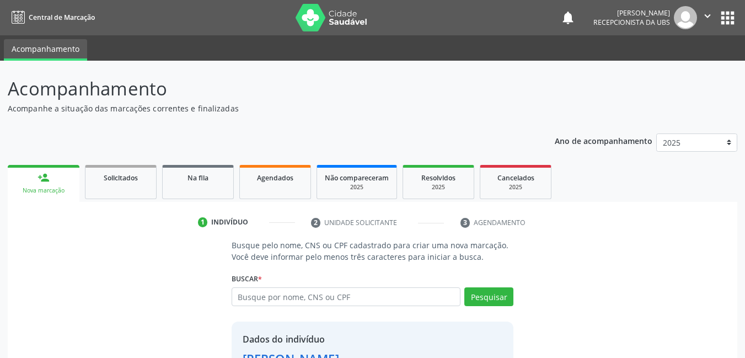
scroll to position [84, 0]
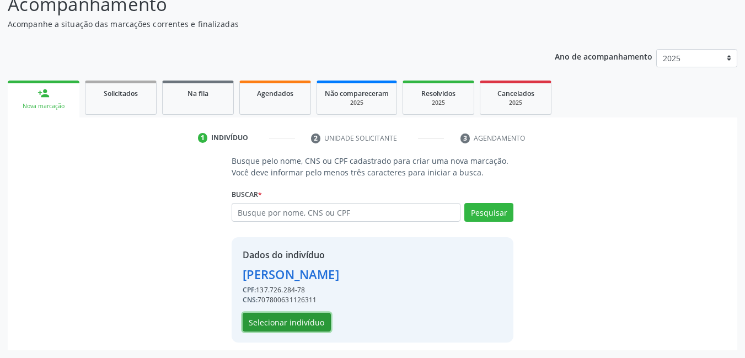
click at [311, 317] on button "Selecionar indivíduo" at bounding box center [287, 322] width 88 height 19
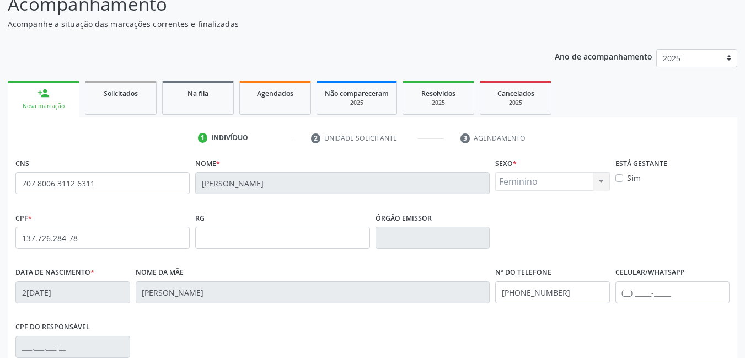
click at [627, 175] on label "Sim" at bounding box center [634, 178] width 14 height 12
click at [618, 175] on input "Sim" at bounding box center [619, 177] width 8 height 10
checkbox input "true"
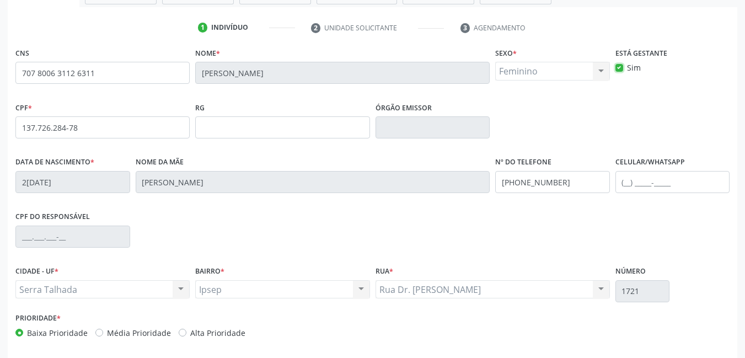
scroll to position [240, 0]
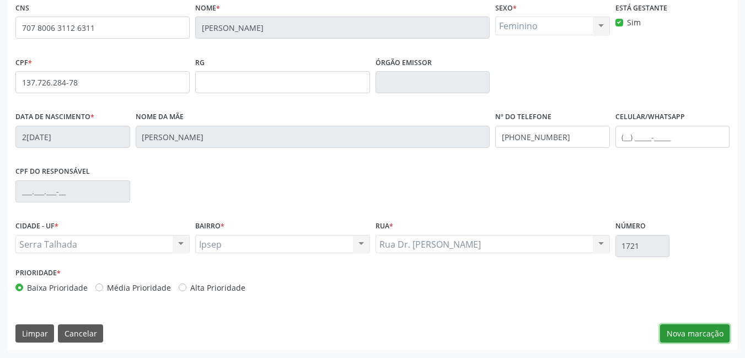
click at [691, 335] on button "Nova marcação" at bounding box center [694, 333] width 69 height 19
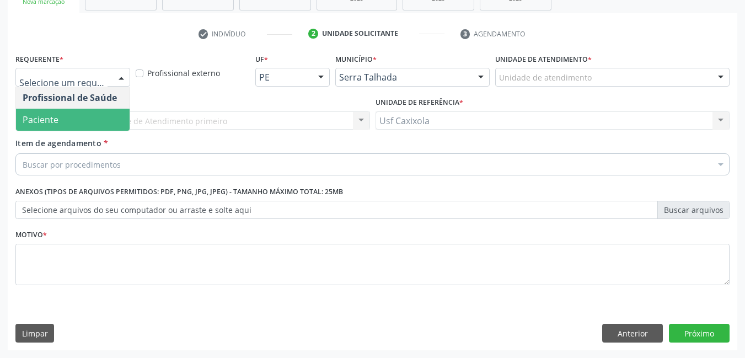
click at [93, 127] on span "Paciente" at bounding box center [73, 120] width 114 height 22
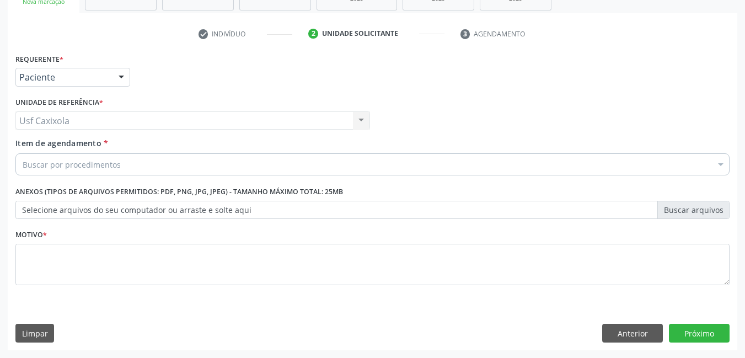
click at [169, 167] on div "Buscar por procedimentos" at bounding box center [372, 164] width 714 height 22
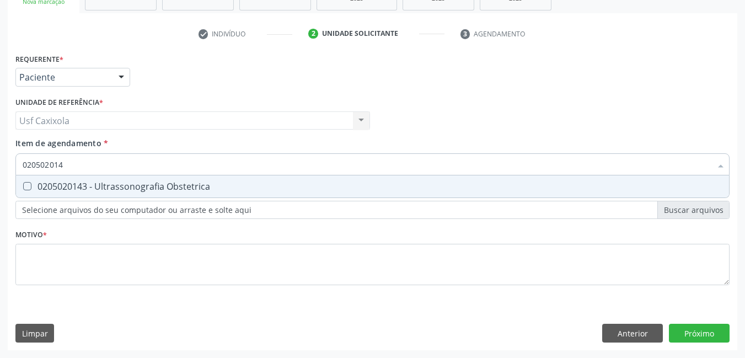
type input "0205020143"
click at [135, 185] on div "0205020143 - Ultrassonografia Obstetrica" at bounding box center [373, 186] width 700 height 9
checkbox Obstetrica "true"
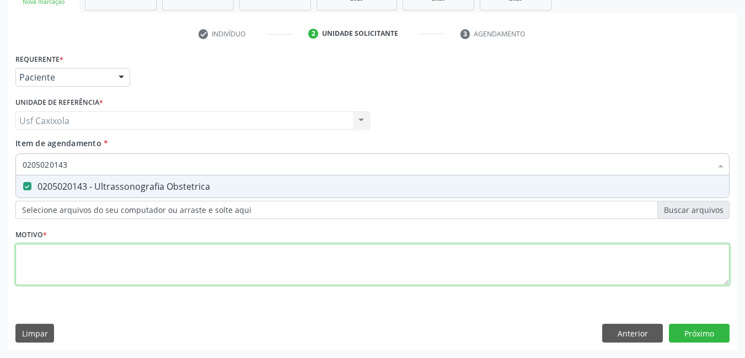
click at [172, 274] on div "Requerente * Paciente Profissional de Saúde Paciente Nenhum resultado encontrad…" at bounding box center [372, 176] width 714 height 250
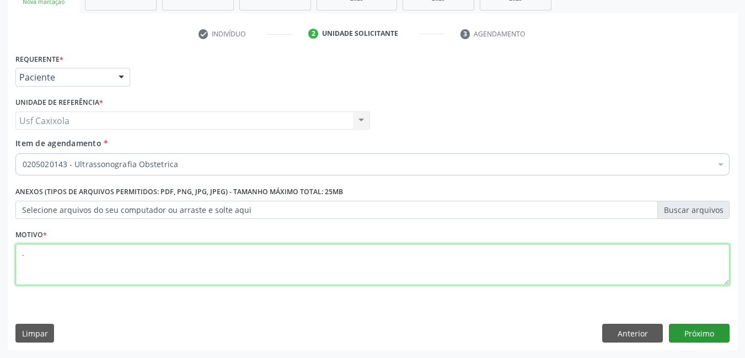
type textarea "."
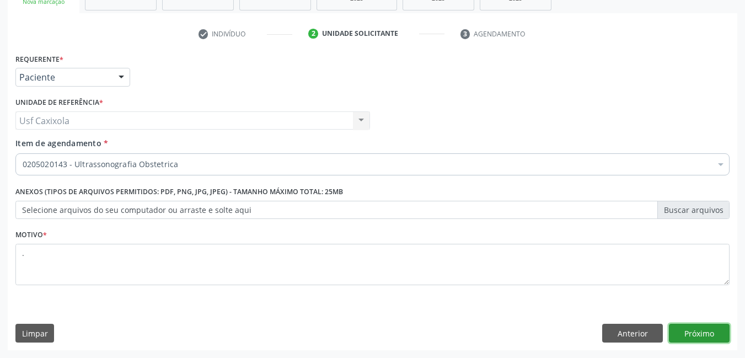
click at [701, 328] on button "Próximo" at bounding box center [699, 333] width 61 height 19
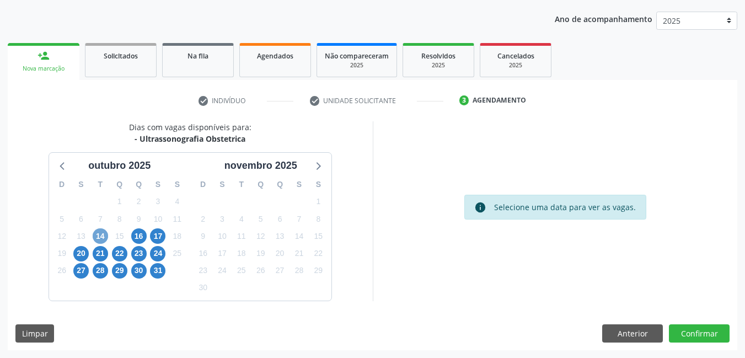
click at [98, 238] on span "14" at bounding box center [100, 235] width 15 height 15
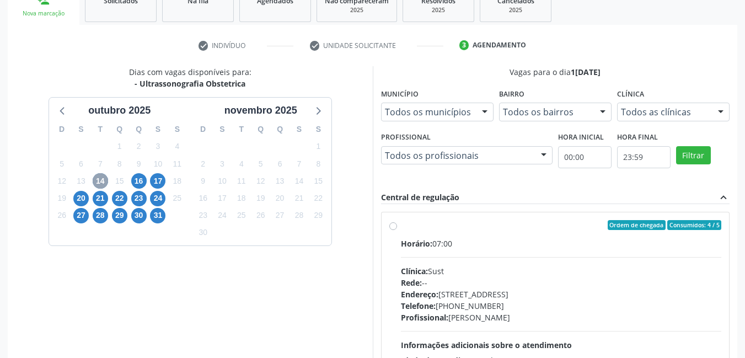
scroll to position [281, 0]
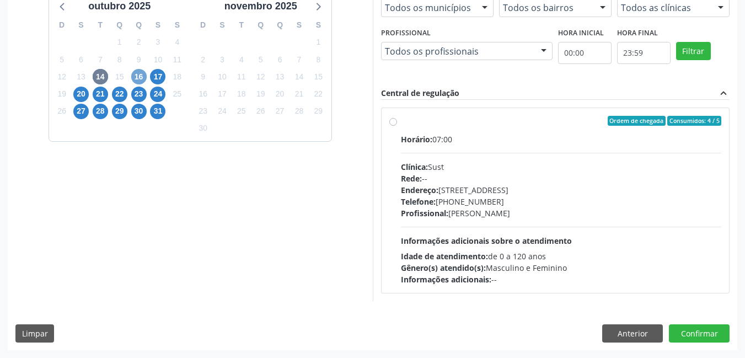
click at [135, 81] on span "16" at bounding box center [138, 76] width 15 height 15
click at [157, 79] on span "17" at bounding box center [157, 76] width 15 height 15
click at [77, 99] on span "20" at bounding box center [80, 94] width 15 height 15
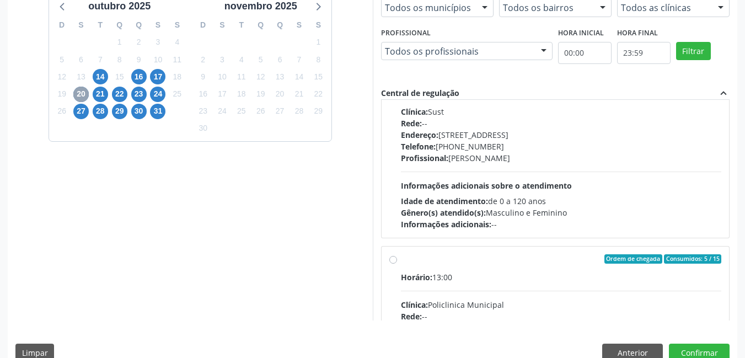
scroll to position [165, 0]
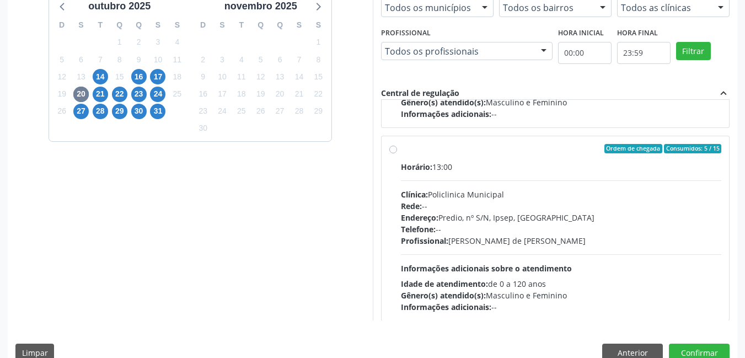
click at [401, 152] on label "Ordem de chegada Consumidos: 5 / 15 Horário: 13:00 Clínica: Policlinica Municip…" at bounding box center [561, 228] width 321 height 169
click at [393, 152] on input "Ordem de chegada Consumidos: 5 / 15 Horário: 13:00 Clínica: Policlinica Municip…" at bounding box center [393, 149] width 8 height 10
radio input "true"
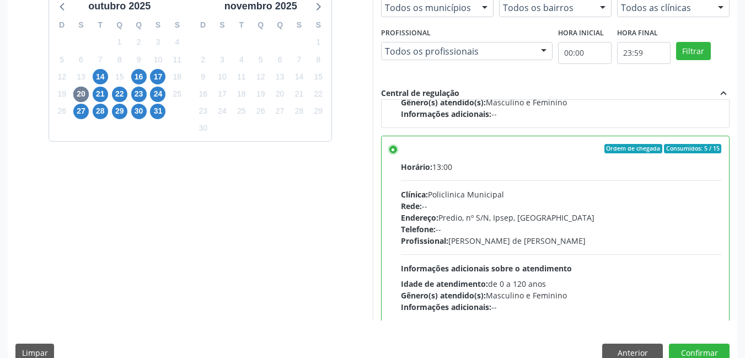
scroll to position [301, 0]
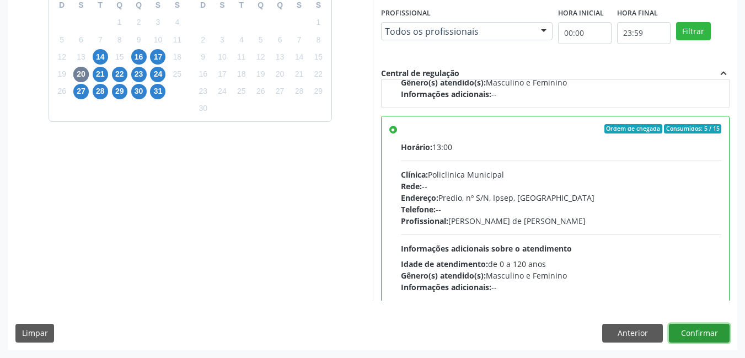
click at [699, 332] on button "Confirmar" at bounding box center [699, 333] width 61 height 19
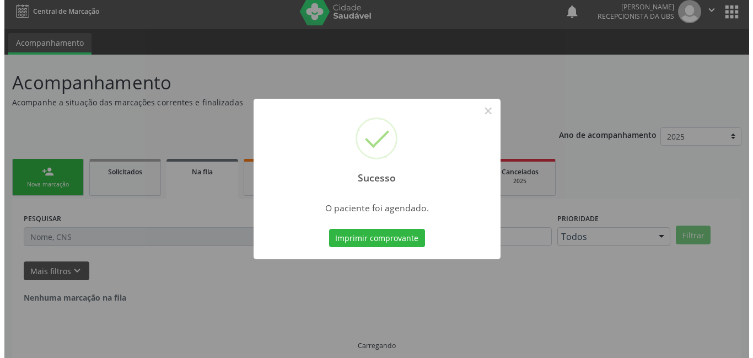
scroll to position [0, 0]
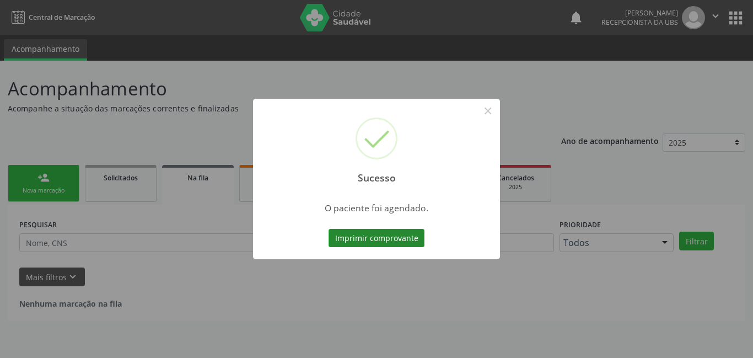
click at [391, 235] on button "Imprimir comprovante" at bounding box center [377, 238] width 96 height 19
